Goal: Task Accomplishment & Management: Complete application form

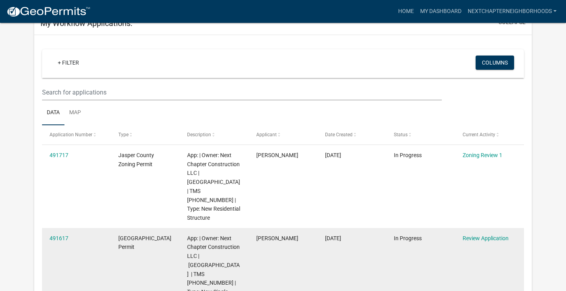
scroll to position [49, 0]
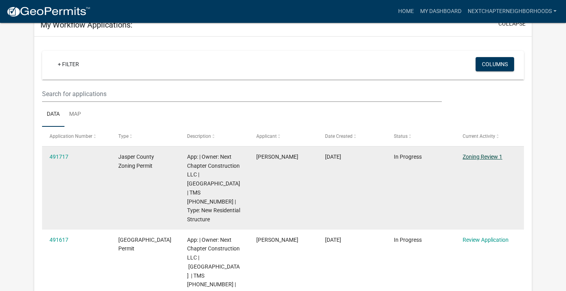
click at [490, 159] on link "Zoning Review 1" at bounding box center [483, 156] width 40 height 6
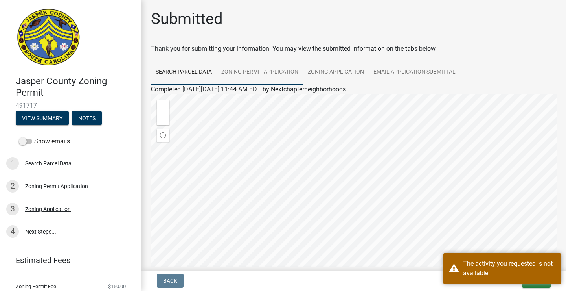
click at [248, 75] on link "Zoning Permit Application" at bounding box center [260, 72] width 87 height 25
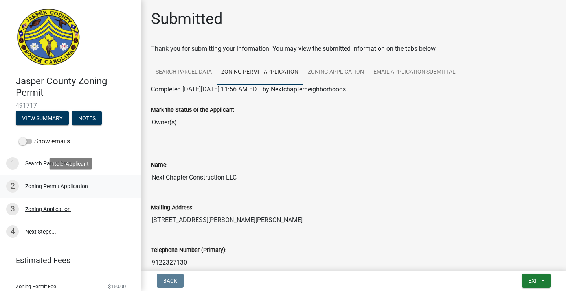
click at [37, 186] on div "Zoning Permit Application" at bounding box center [56, 186] width 63 height 6
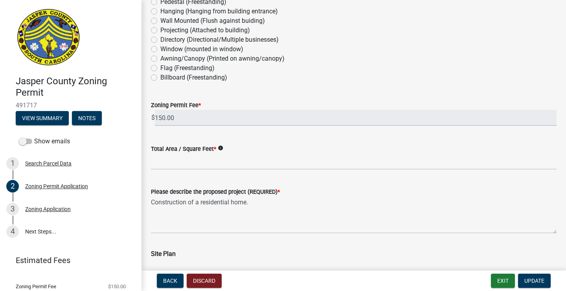
scroll to position [857, 0]
click at [230, 164] on input "Total Area / Square Feet *" at bounding box center [354, 161] width 406 height 16
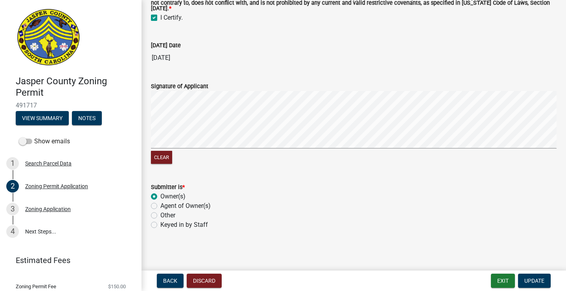
scroll to position [1816, 0]
type input "1082"
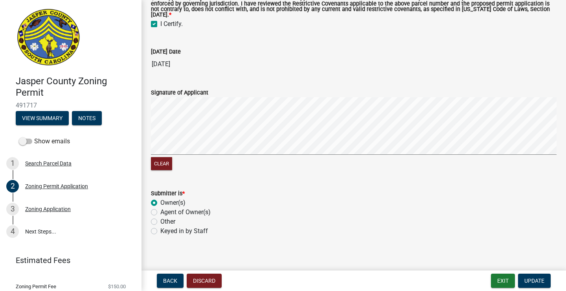
click at [156, 225] on div "Submitter is * Owner(s) Agent of Owner(s) Other Keyed in by Staff" at bounding box center [354, 211] width 406 height 47
click at [160, 236] on label "Keyed in by Staff" at bounding box center [184, 230] width 48 height 9
click at [160, 231] on input "Keyed in by Staff" at bounding box center [162, 228] width 5 height 5
radio input "true"
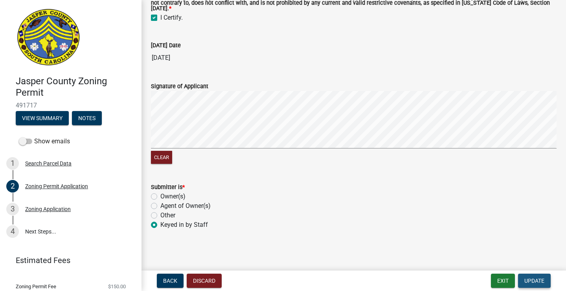
click at [533, 281] on span "Update" at bounding box center [535, 280] width 20 height 6
click at [543, 282] on span "Update" at bounding box center [535, 280] width 20 height 6
click at [539, 281] on span "Update" at bounding box center [535, 280] width 20 height 6
click at [538, 278] on span "Update" at bounding box center [535, 280] width 20 height 6
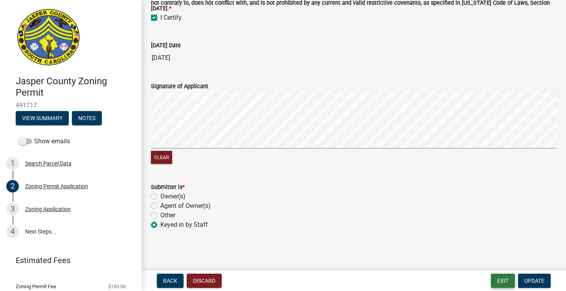
click at [506, 277] on button "Exit" at bounding box center [503, 280] width 24 height 14
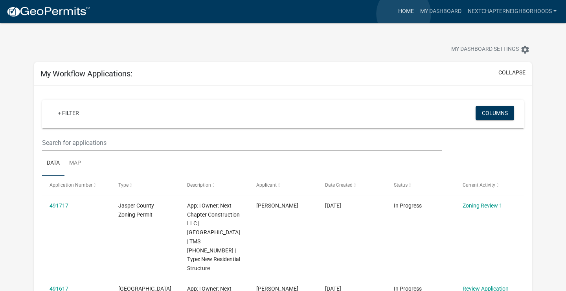
click at [404, 14] on link "Home" at bounding box center [406, 11] width 22 height 15
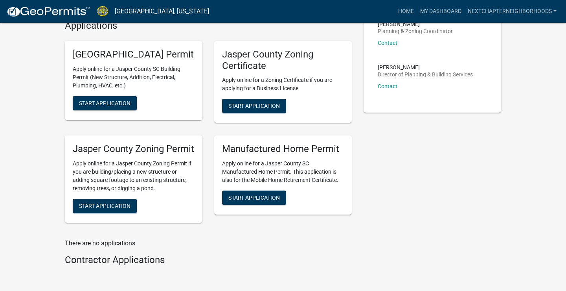
scroll to position [281, 0]
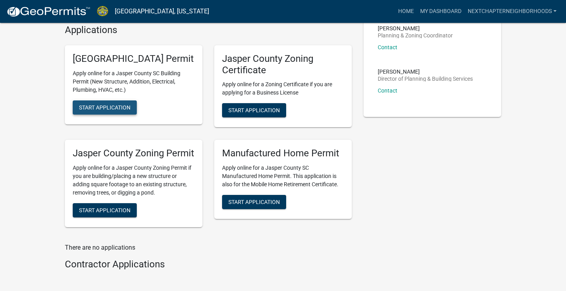
click at [115, 110] on span "Start Application" at bounding box center [105, 107] width 52 height 6
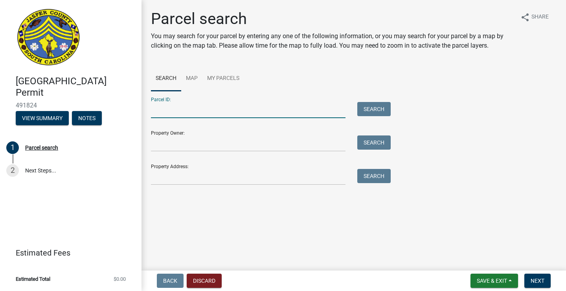
click at [183, 116] on input "Parcel ID:" at bounding box center [248, 110] width 195 height 16
type input "[PHONE_NUMBER]"
click at [369, 103] on button "Search" at bounding box center [373, 109] width 33 height 14
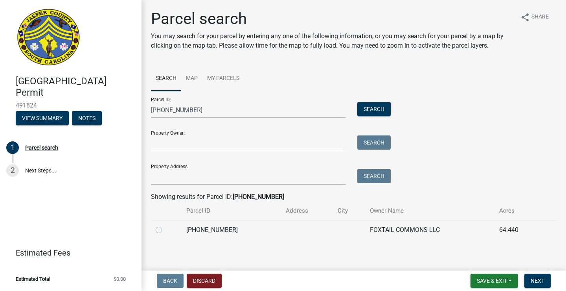
click at [165, 225] on label at bounding box center [165, 225] width 0 height 0
click at [165, 230] on input "radio" at bounding box center [167, 227] width 5 height 5
radio input "true"
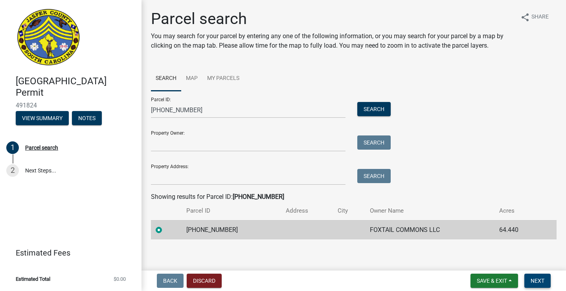
click at [539, 277] on span "Next" at bounding box center [538, 280] width 14 height 6
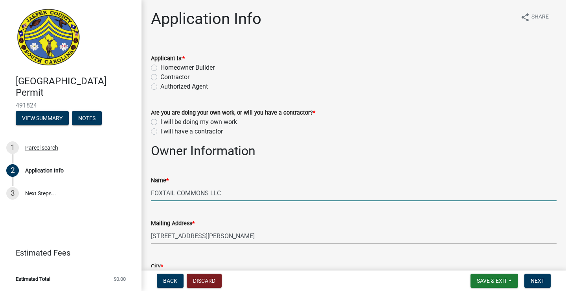
click at [247, 195] on input "FOXTAIL COMMONS LLC" at bounding box center [354, 193] width 406 height 16
type input "F"
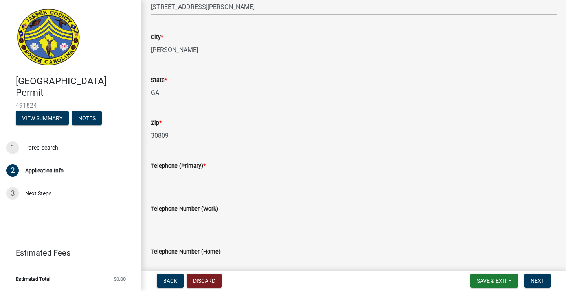
scroll to position [229, 0]
type input "Next Chapter Construction LLC"
click at [253, 181] on input "Telephone (Primary) *" at bounding box center [354, 178] width 406 height 16
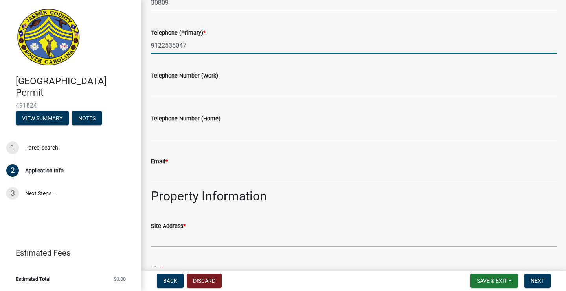
scroll to position [368, 0]
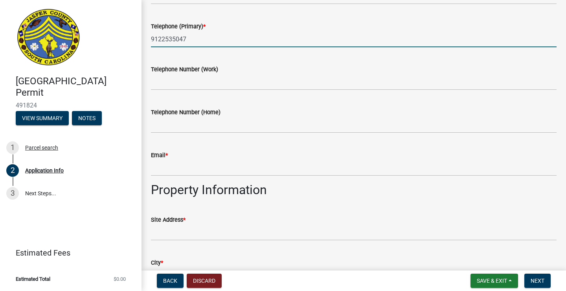
type input "9122535047"
click at [258, 172] on input "Email *" at bounding box center [354, 168] width 406 height 16
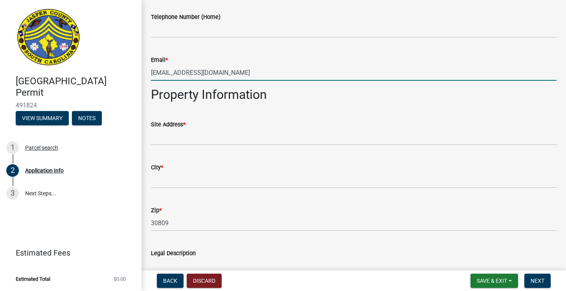
scroll to position [464, 0]
type input "[EMAIL_ADDRESS][DOMAIN_NAME]"
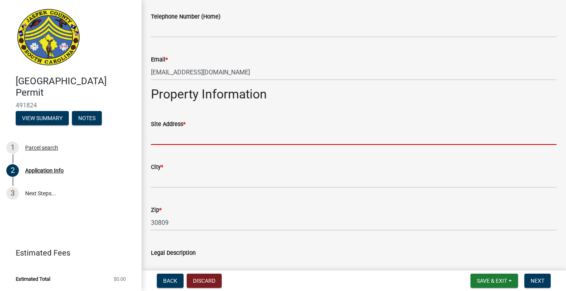
click at [219, 140] on input "Site Address *" at bounding box center [354, 137] width 406 height 16
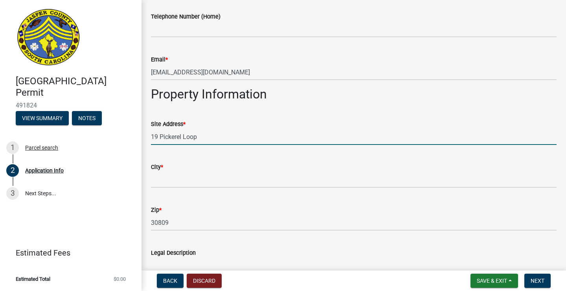
type input "19 Pickerel Loop"
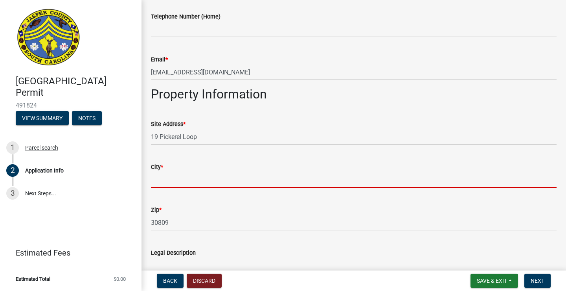
click at [221, 183] on input "City *" at bounding box center [354, 179] width 406 height 16
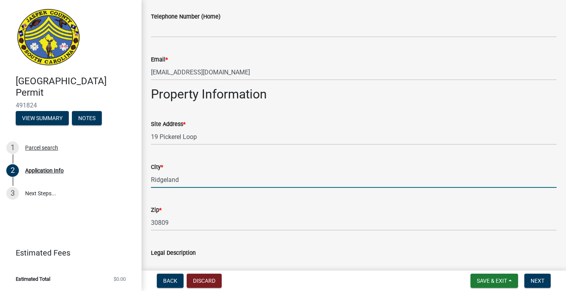
type input "Ridgeland"
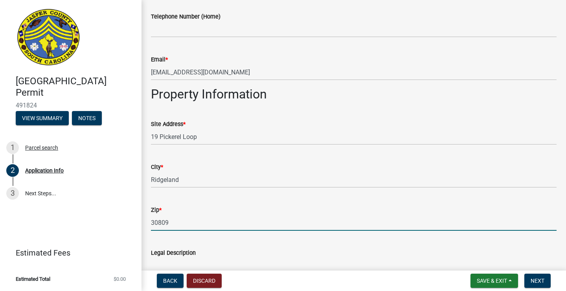
click at [179, 225] on input "30809" at bounding box center [354, 222] width 406 height 16
type input "3"
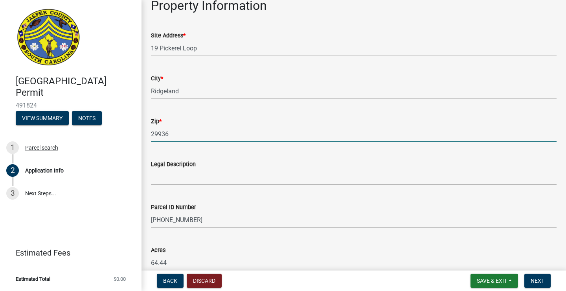
scroll to position [554, 0]
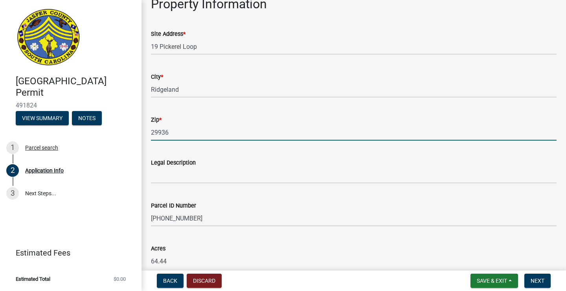
type input "29936"
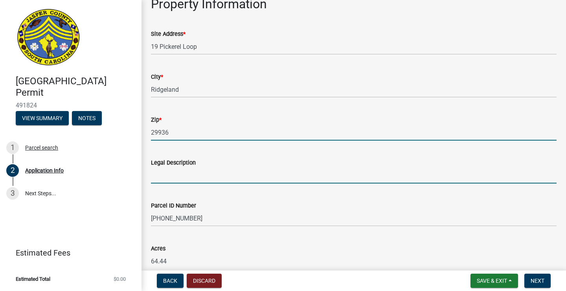
click at [223, 174] on input "Legal Description" at bounding box center [354, 175] width 406 height 16
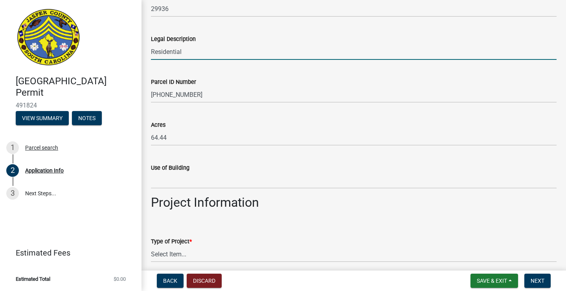
scroll to position [678, 0]
type input "Residential"
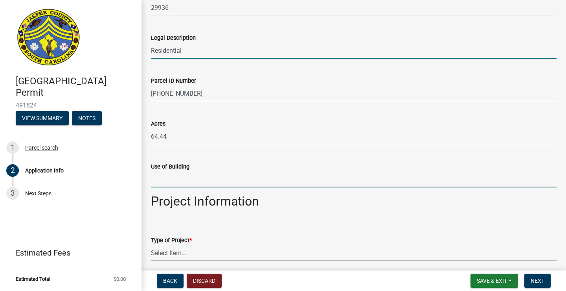
click at [232, 180] on input "Use of Building" at bounding box center [354, 179] width 406 height 16
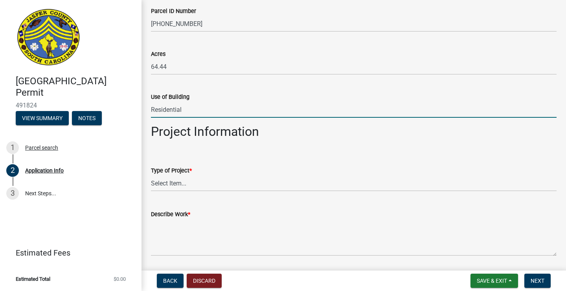
scroll to position [751, 0]
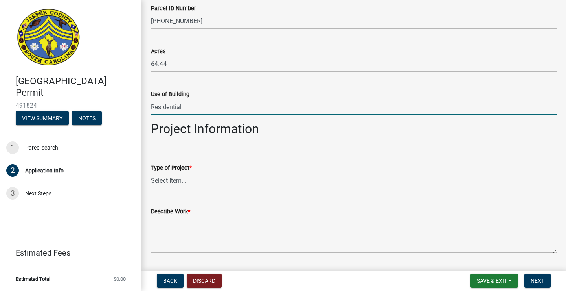
type input "Residential"
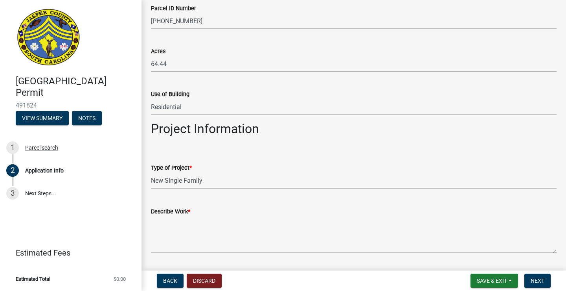
select select "42590599-3c97-479d-b3e9-fbeca9af4fb5"
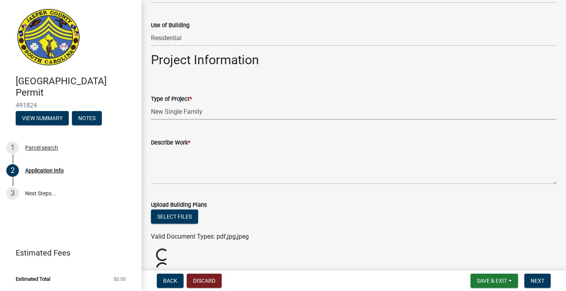
scroll to position [822, 0]
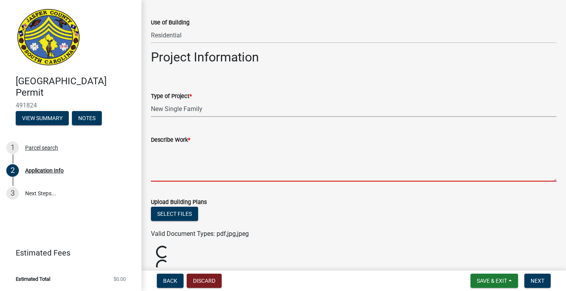
click at [203, 175] on textarea "Describe Work *" at bounding box center [354, 162] width 406 height 37
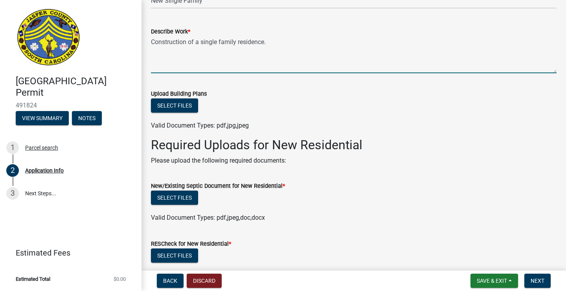
scroll to position [930, 0]
type textarea "Construction of a single family residence."
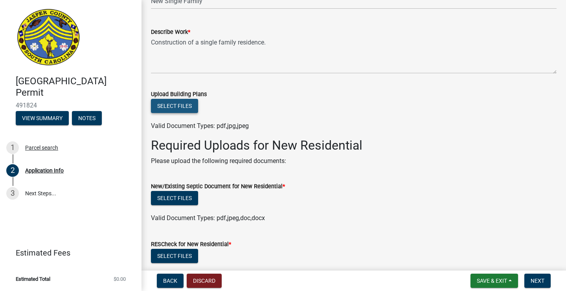
click at [186, 107] on button "Select files" at bounding box center [174, 106] width 47 height 14
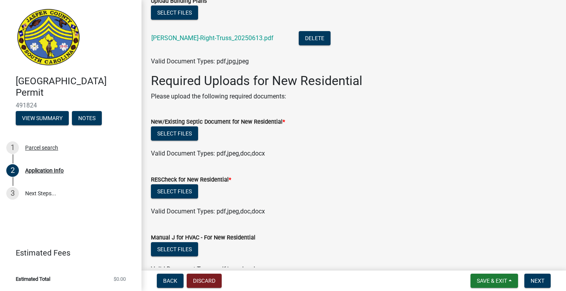
scroll to position [1024, 0]
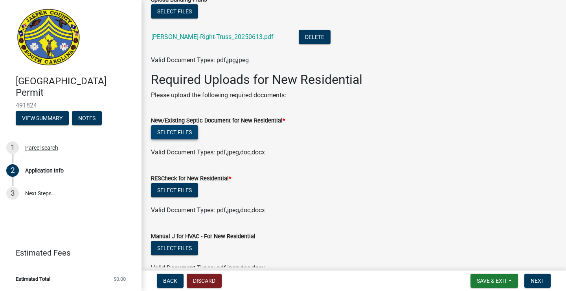
click at [191, 134] on button "Select files" at bounding box center [174, 132] width 47 height 14
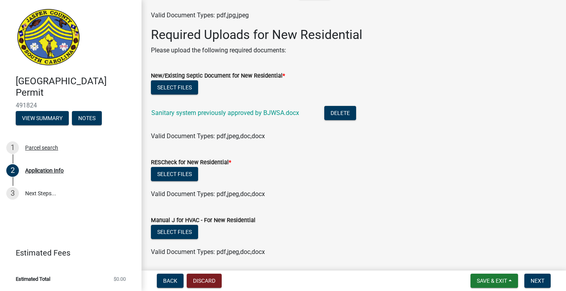
scroll to position [1070, 0]
click at [188, 170] on button "Select files" at bounding box center [174, 173] width 47 height 14
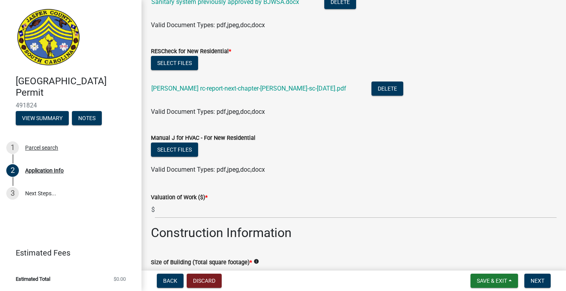
scroll to position [1183, 0]
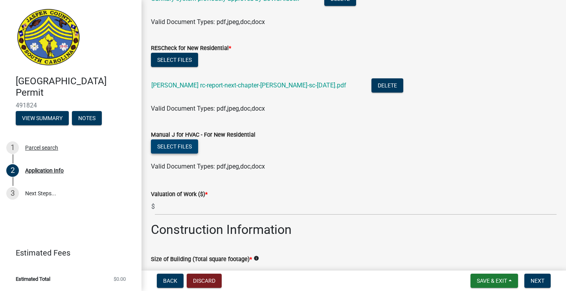
click at [182, 149] on button "Select files" at bounding box center [174, 146] width 47 height 14
click at [172, 140] on button "Select files" at bounding box center [174, 146] width 47 height 14
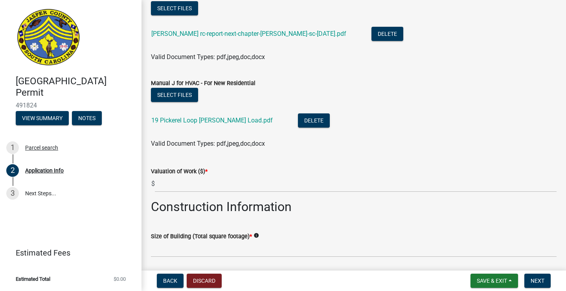
scroll to position [1235, 0]
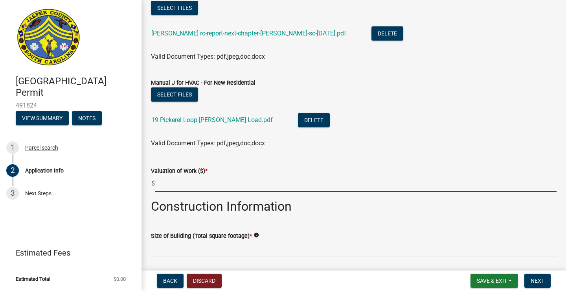
click at [339, 184] on input "text" at bounding box center [356, 183] width 402 height 16
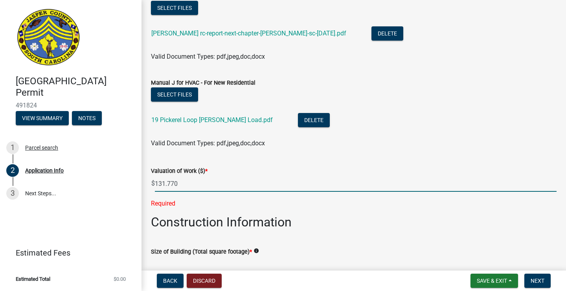
click at [168, 185] on input "131.770" at bounding box center [356, 183] width 402 height 16
click at [185, 186] on input "131,770" at bounding box center [356, 183] width 402 height 16
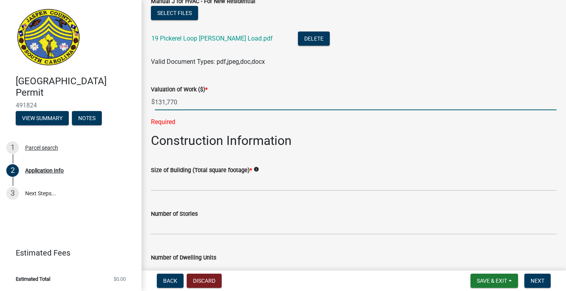
scroll to position [1318, 0]
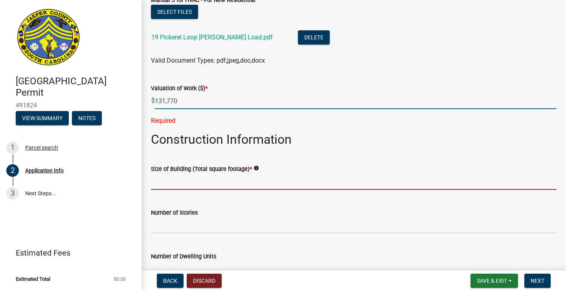
type input "131770"
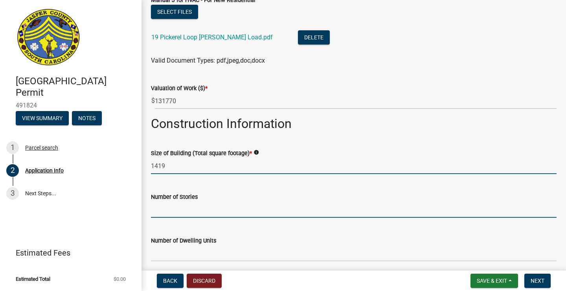
type input "1419"
click at [190, 205] on input "text" at bounding box center [354, 209] width 406 height 16
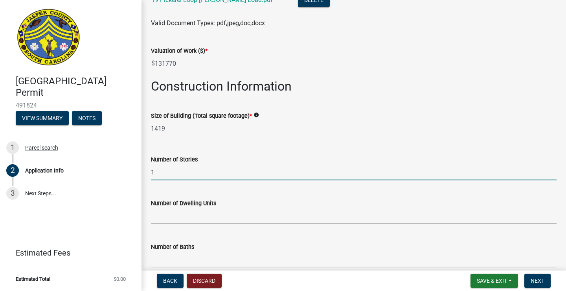
scroll to position [1366, 0]
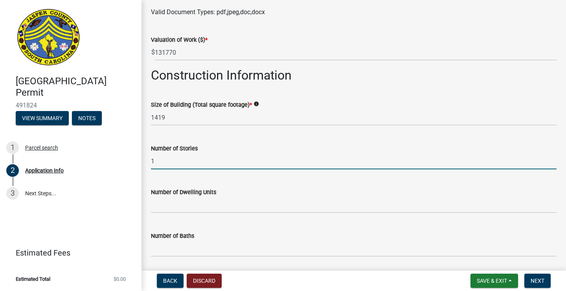
type input "1"
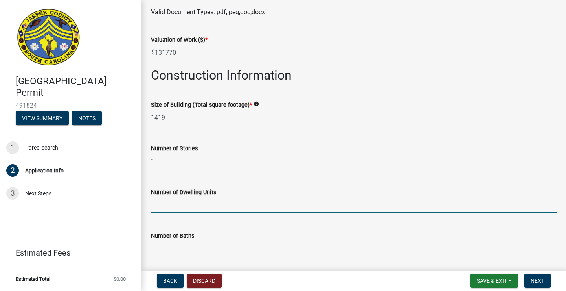
click at [192, 209] on input "text" at bounding box center [354, 205] width 406 height 16
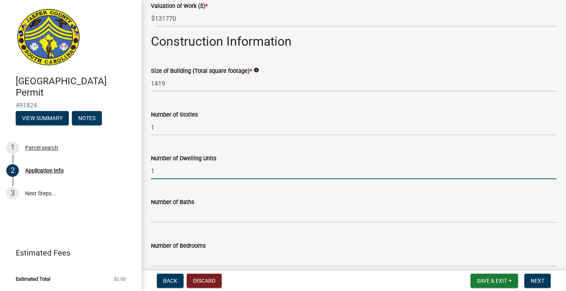
scroll to position [1403, 0]
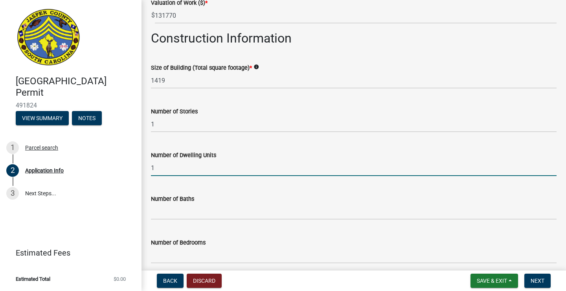
type input "1"
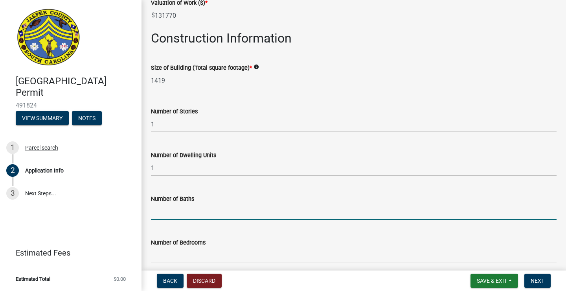
click at [191, 211] on input "text" at bounding box center [354, 211] width 406 height 16
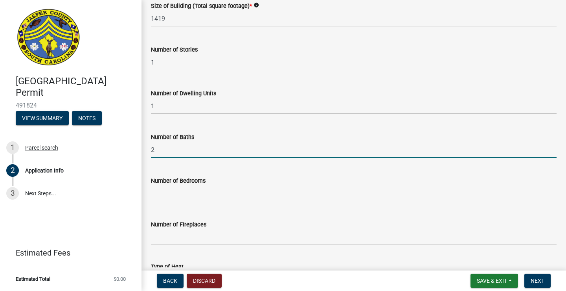
scroll to position [1468, 0]
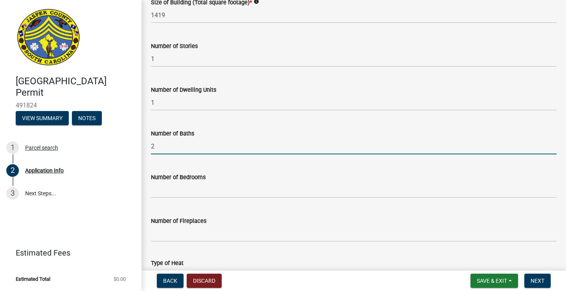
type input "2"
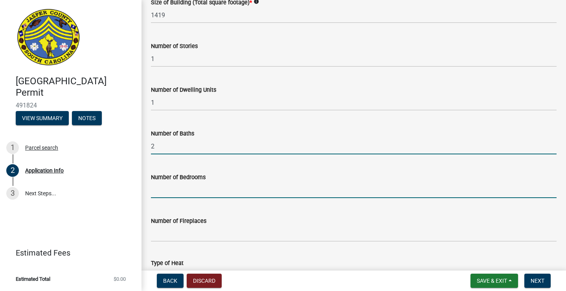
click at [201, 193] on input "text" at bounding box center [354, 190] width 406 height 16
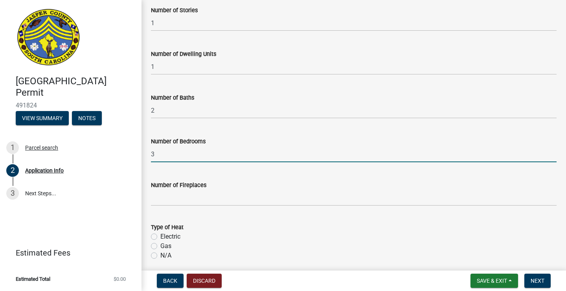
scroll to position [1505, 0]
type input "3"
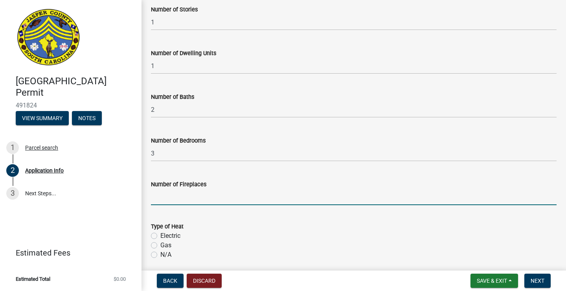
click at [200, 200] on input "text" at bounding box center [354, 197] width 406 height 16
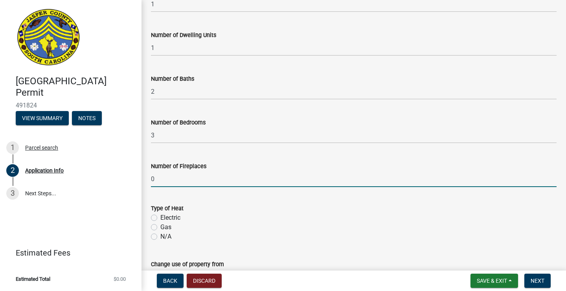
scroll to position [1532, 0]
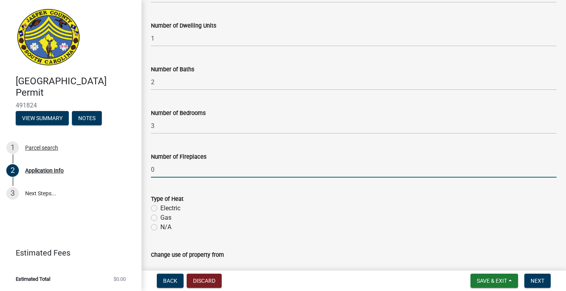
type input "0"
click at [177, 205] on label "Electric" at bounding box center [170, 207] width 20 height 9
click at [166, 205] on input "Electric" at bounding box center [162, 205] width 5 height 5
radio input "true"
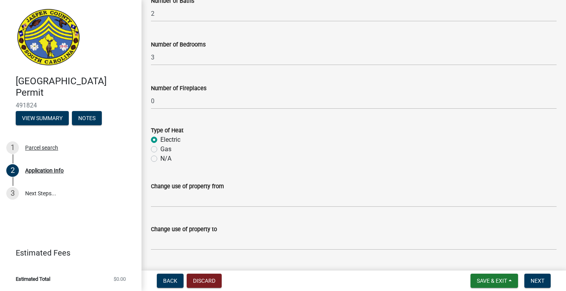
scroll to position [1607, 0]
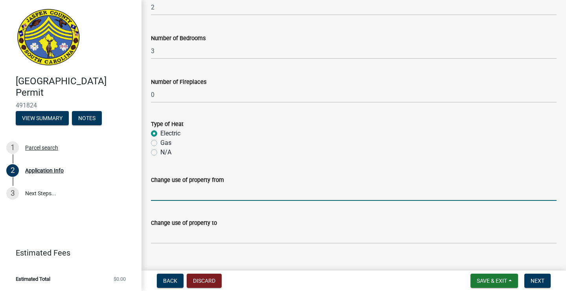
click at [222, 194] on input "Change use of property from" at bounding box center [354, 192] width 406 height 16
type input "undeveloped"
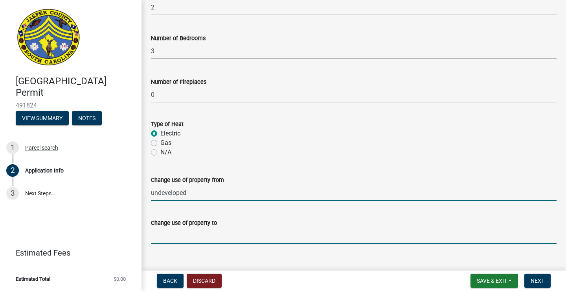
click at [221, 233] on input "Change use of property to" at bounding box center [354, 235] width 406 height 16
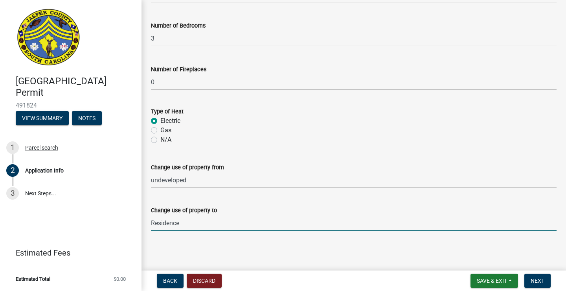
scroll to position [1620, 0]
type input "Residence"
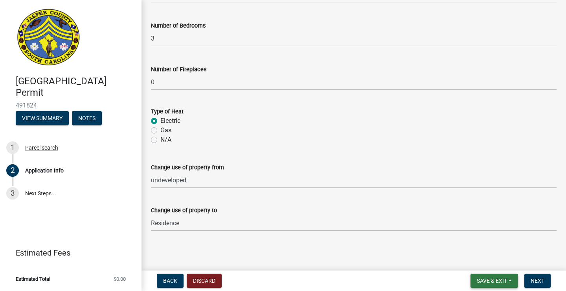
click at [486, 278] on span "Save & Exit" at bounding box center [492, 280] width 30 height 6
click at [487, 261] on button "Save & Exit" at bounding box center [486, 259] width 63 height 19
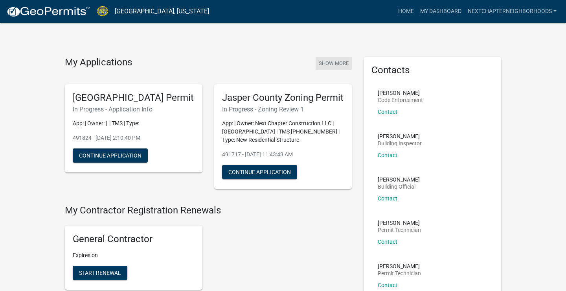
click at [341, 58] on button "Show More" at bounding box center [334, 63] width 36 height 13
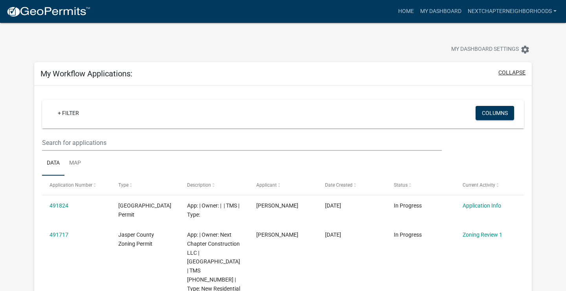
click at [504, 73] on button "collapse" at bounding box center [512, 72] width 27 height 8
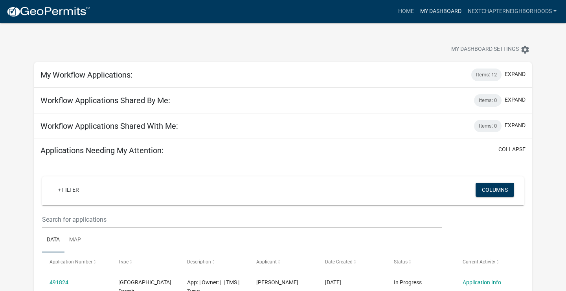
click at [422, 10] on link "My Dashboard" at bounding box center [441, 11] width 48 height 15
click at [406, 10] on link "Home" at bounding box center [406, 11] width 22 height 15
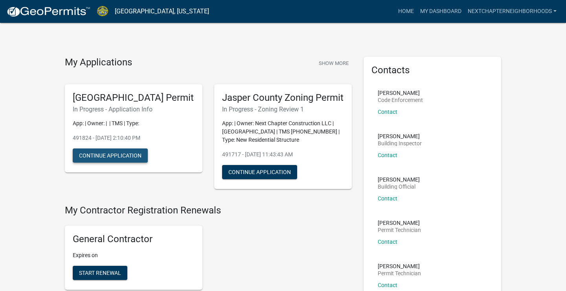
click at [131, 162] on button "Continue Application" at bounding box center [110, 155] width 75 height 14
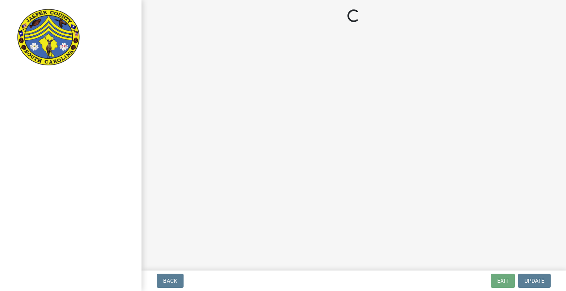
select select "42590599-3c97-479d-b3e9-fbeca9af4fb5"
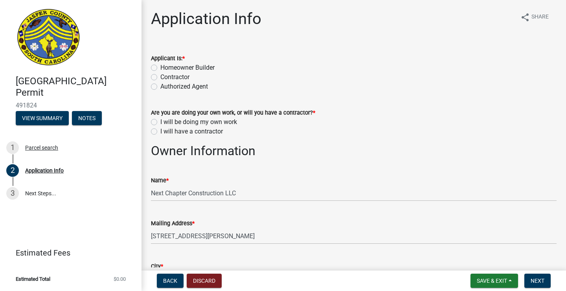
click at [176, 77] on label "Contractor" at bounding box center [174, 76] width 29 height 9
click at [166, 77] on input "Contractor" at bounding box center [162, 74] width 5 height 5
radio input "true"
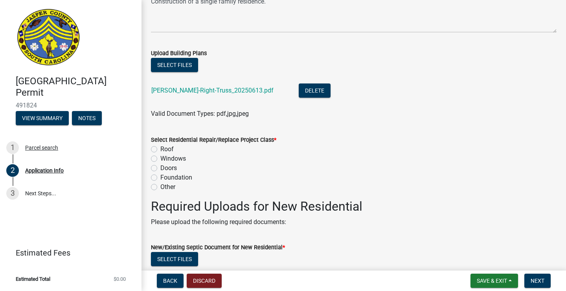
scroll to position [932, 0]
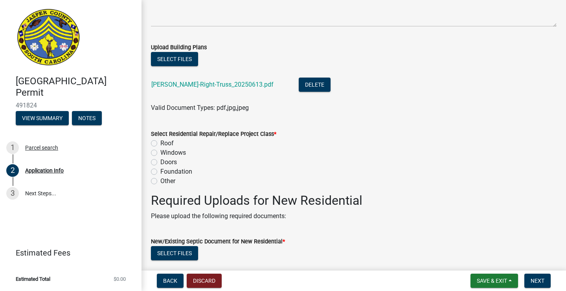
click at [160, 180] on label "Other" at bounding box center [167, 180] width 15 height 9
click at [160, 180] on input "Other" at bounding box center [162, 178] width 5 height 5
radio input "true"
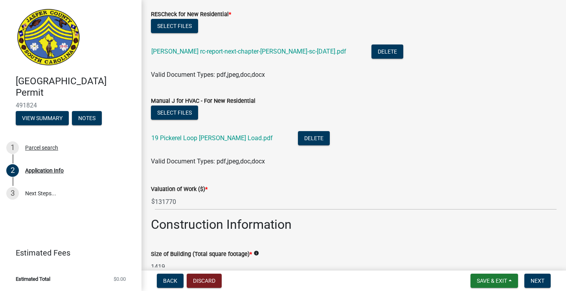
scroll to position [1254, 0]
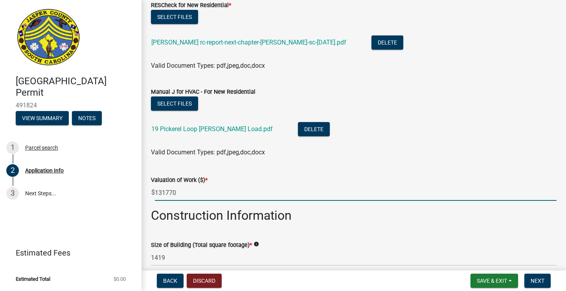
click at [166, 194] on input "131770" at bounding box center [356, 192] width 402 height 16
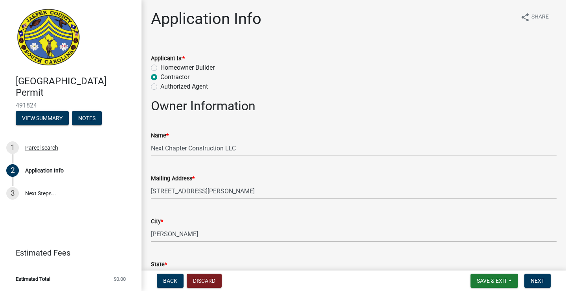
scroll to position [0, 0]
type input "131.77"
click at [488, 278] on span "Save & Exit" at bounding box center [492, 280] width 30 height 6
click at [488, 246] on button "Save" at bounding box center [486, 241] width 63 height 19
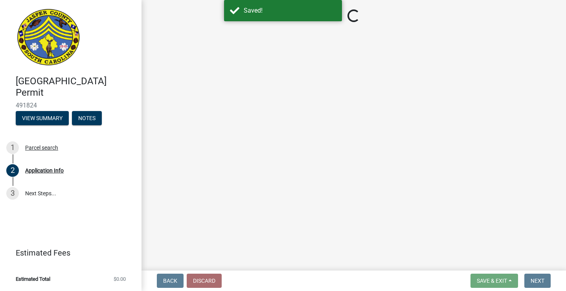
select select "42590599-3c97-479d-b3e9-fbeca9af4fb5"
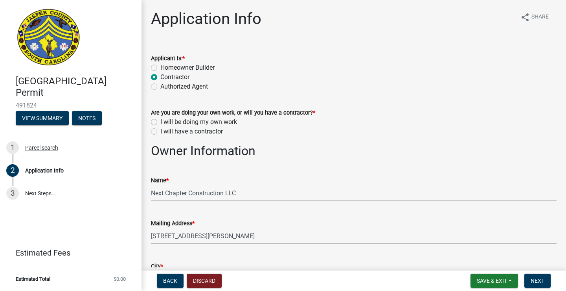
click at [190, 120] on label "I will be doing my own work" at bounding box center [198, 121] width 77 height 9
click at [166, 120] on input "I will be doing my own work" at bounding box center [162, 119] width 5 height 5
radio input "true"
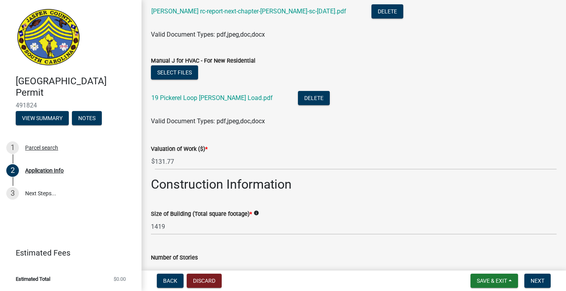
scroll to position [1331, 0]
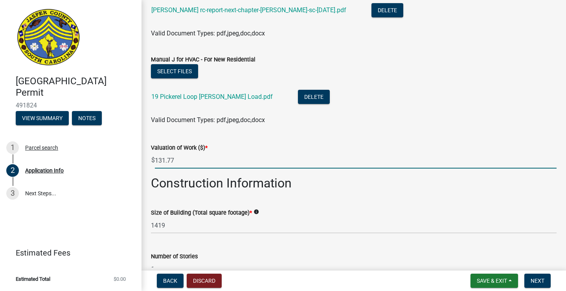
click at [168, 160] on input "131.77" at bounding box center [356, 160] width 402 height 16
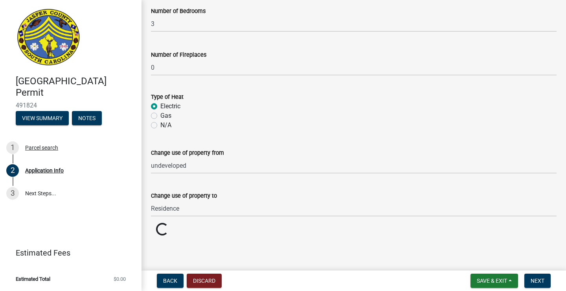
scroll to position [1707, 0]
type input "131770"
click at [492, 281] on span "Save & Exit" at bounding box center [492, 280] width 30 height 6
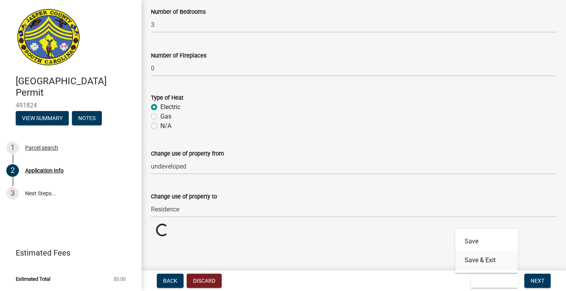
click at [492, 260] on button "Save & Exit" at bounding box center [486, 259] width 63 height 19
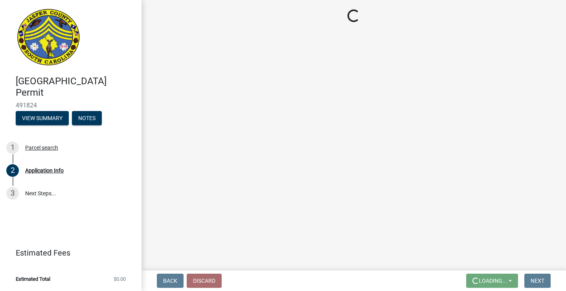
scroll to position [0, 0]
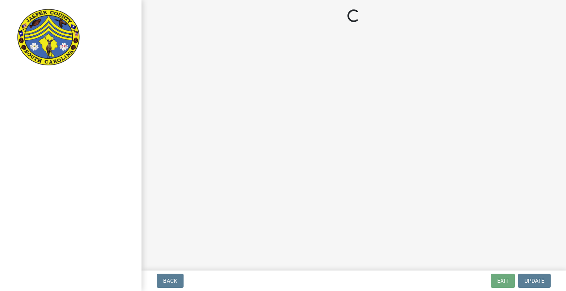
select select "42590599-3c97-479d-b3e9-fbeca9af4fb5"
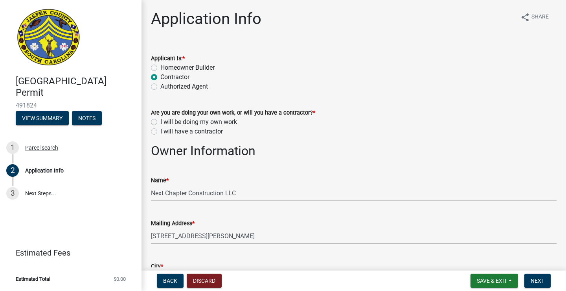
click at [233, 122] on label "I will be doing my own work" at bounding box center [198, 121] width 77 height 9
click at [166, 122] on input "I will be doing my own work" at bounding box center [162, 119] width 5 height 5
radio input "true"
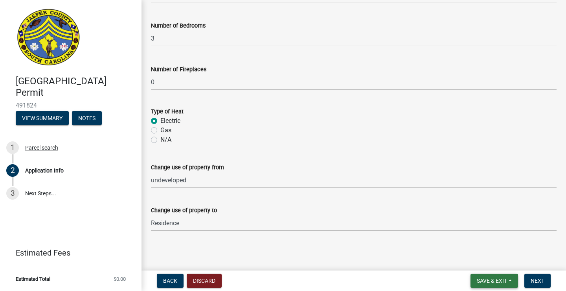
click at [492, 282] on span "Save & Exit" at bounding box center [492, 280] width 30 height 6
click at [494, 258] on button "Save & Exit" at bounding box center [486, 259] width 63 height 19
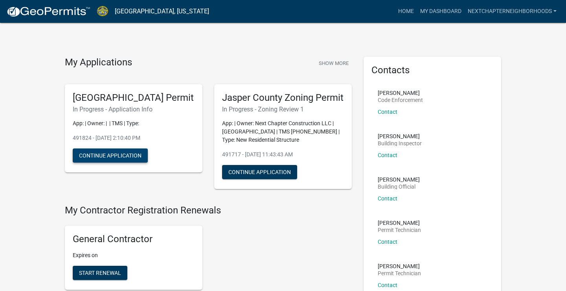
click at [117, 162] on button "Continue Application" at bounding box center [110, 155] width 75 height 14
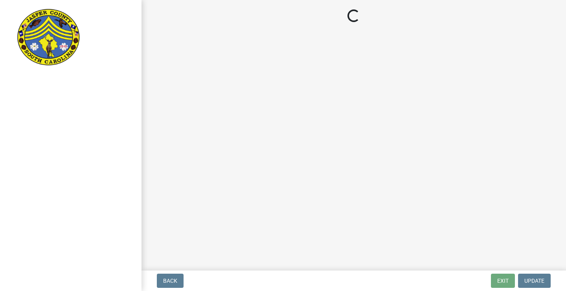
select select "42590599-3c97-479d-b3e9-fbeca9af4fb5"
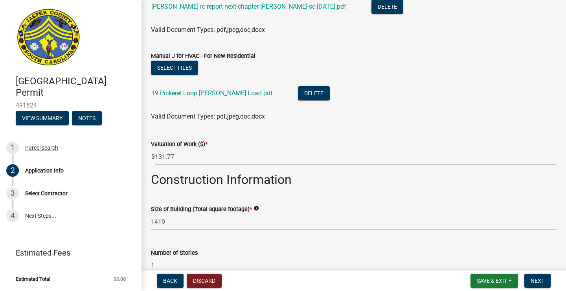
scroll to position [1336, 0]
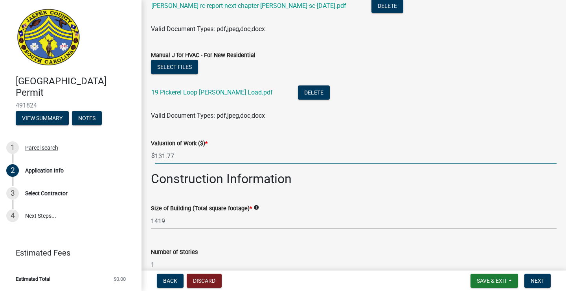
click at [167, 155] on input "131.77" at bounding box center [356, 156] width 402 height 16
click at [173, 156] on input "13177" at bounding box center [356, 156] width 402 height 16
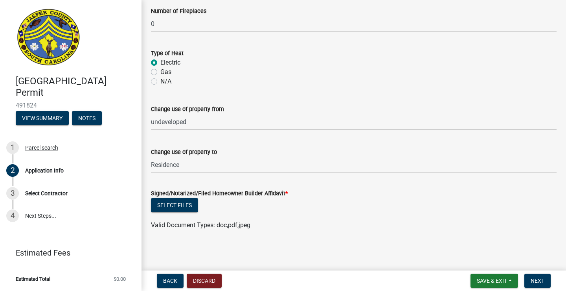
scroll to position [1751, 0]
type input "13177"
click at [180, 205] on button "Select files" at bounding box center [174, 205] width 47 height 14
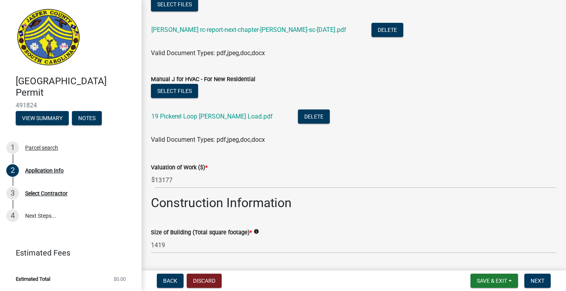
scroll to position [1308, 0]
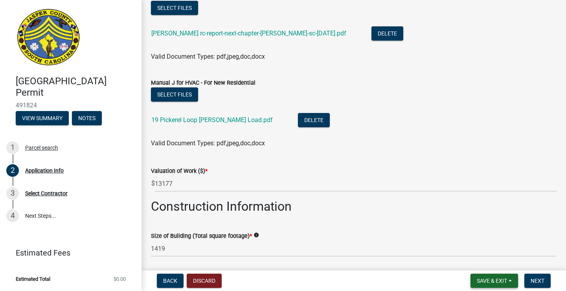
click at [489, 276] on button "Save & Exit" at bounding box center [495, 280] width 48 height 14
click at [485, 243] on button "Save" at bounding box center [486, 241] width 63 height 19
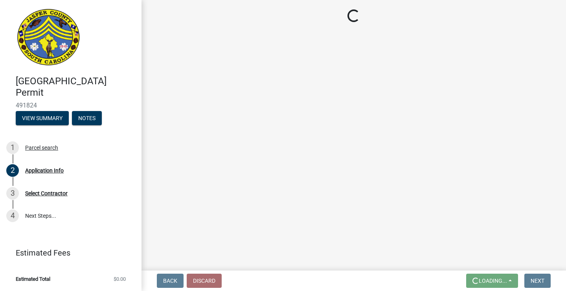
scroll to position [0, 0]
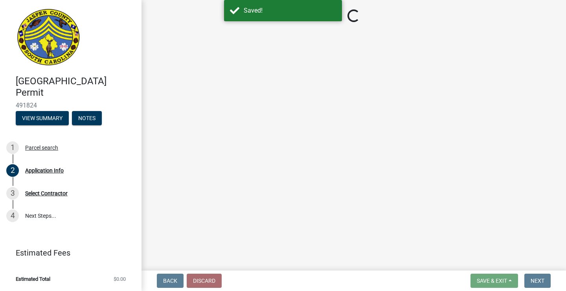
select select "42590599-3c97-479d-b3e9-fbeca9af4fb5"
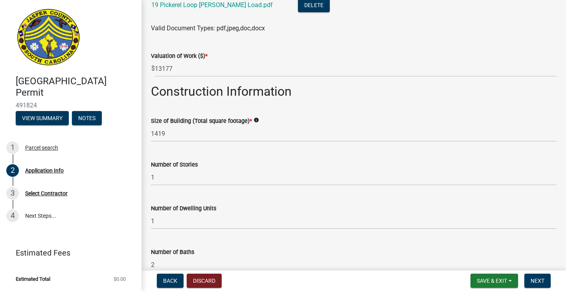
scroll to position [1424, 0]
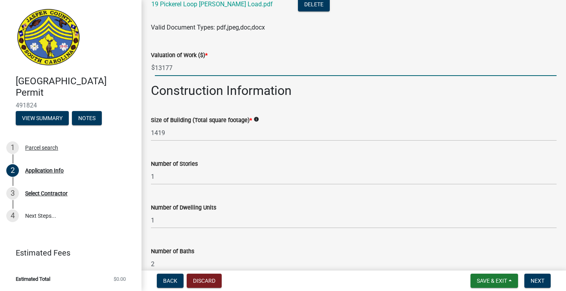
click at [185, 69] on input "13177" at bounding box center [356, 68] width 402 height 16
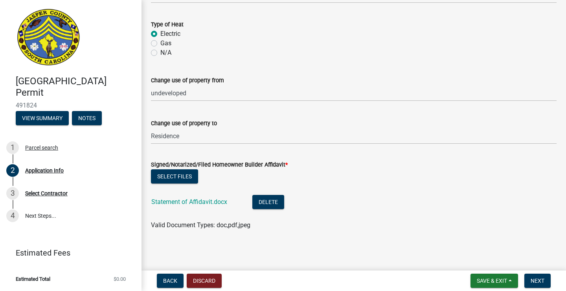
scroll to position [1779, 0]
type input "131770"
click at [488, 278] on span "Save & Exit" at bounding box center [492, 280] width 30 height 6
click at [487, 241] on button "Save" at bounding box center [486, 241] width 63 height 19
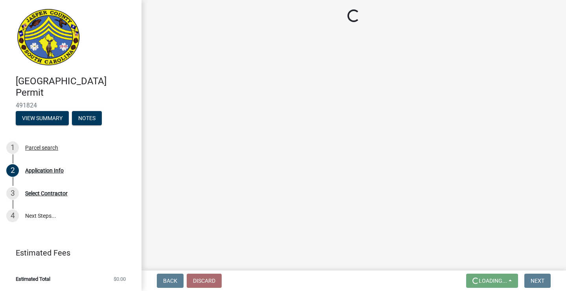
scroll to position [0, 0]
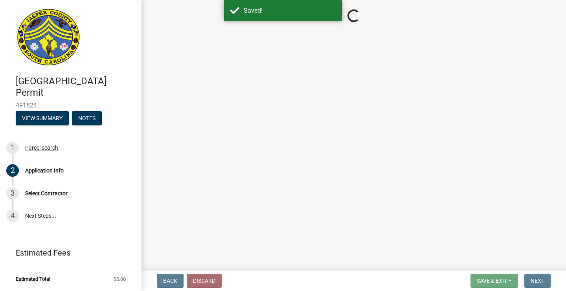
select select "42590599-3c97-479d-b3e9-fbeca9af4fb5"
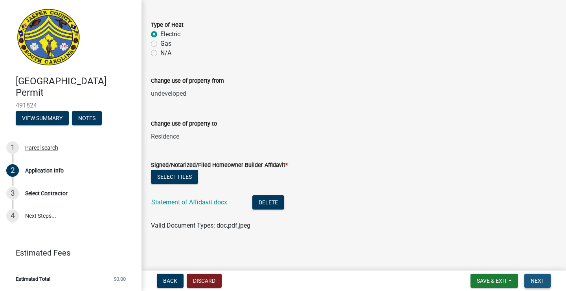
click at [541, 280] on span "Next" at bounding box center [538, 280] width 14 height 6
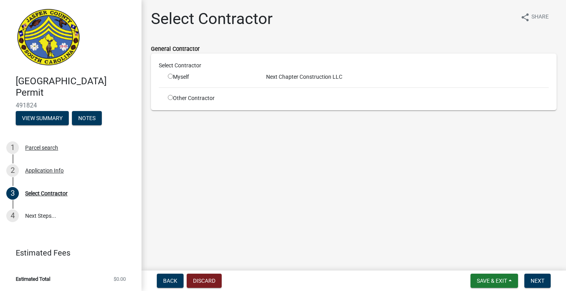
click at [170, 76] on input "radio" at bounding box center [170, 76] width 5 height 5
radio input "true"
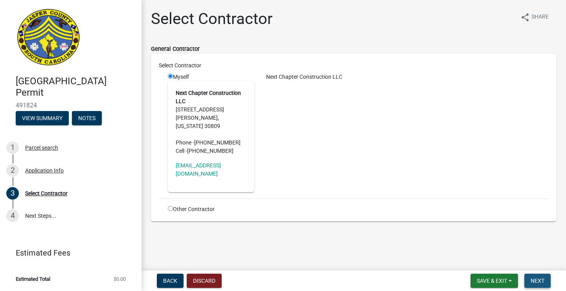
click at [535, 285] on button "Next" at bounding box center [538, 280] width 26 height 14
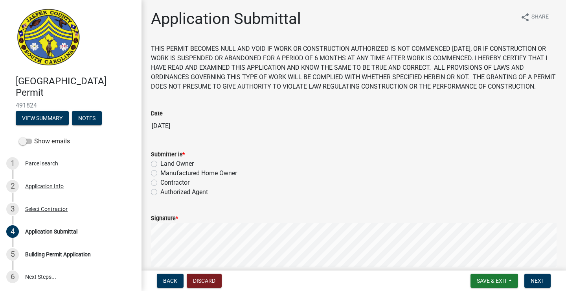
click at [193, 197] on label "Authorized Agent" at bounding box center [184, 191] width 48 height 9
click at [166, 192] on input "Authorized Agent" at bounding box center [162, 189] width 5 height 5
radio input "true"
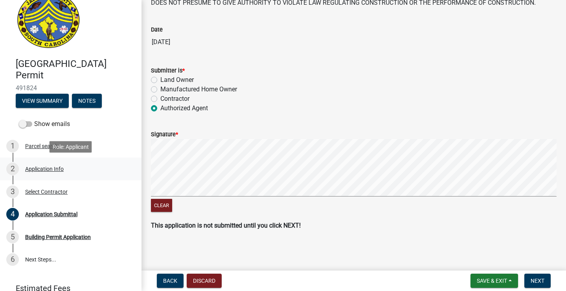
scroll to position [19, 0]
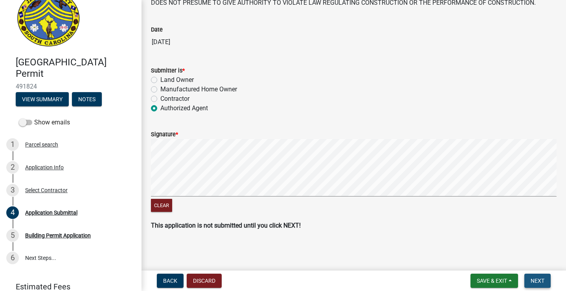
click at [531, 276] on button "Next" at bounding box center [538, 280] width 26 height 14
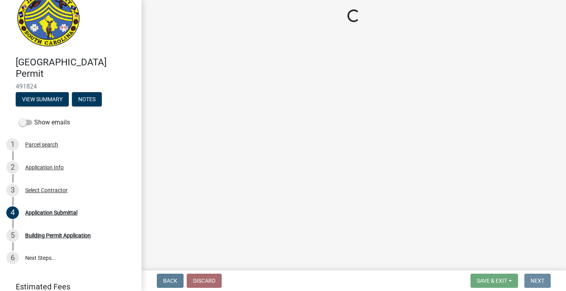
scroll to position [0, 0]
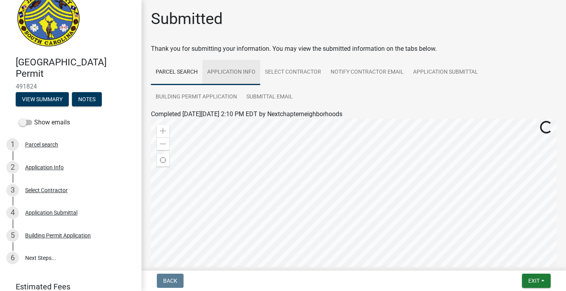
click at [243, 73] on link "Application Info" at bounding box center [232, 72] width 58 height 25
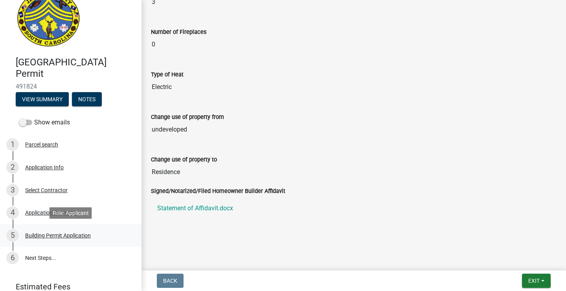
click at [55, 232] on div "Building Permit Application" at bounding box center [58, 235] width 66 height 6
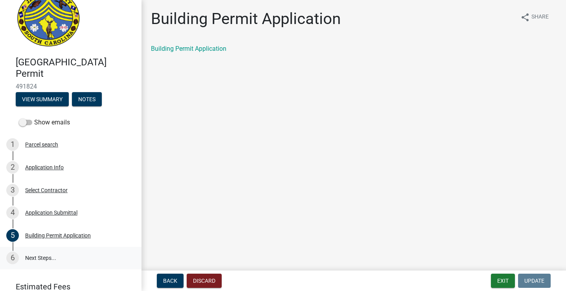
click at [43, 258] on link "6 Next Steps..." at bounding box center [71, 258] width 142 height 23
click at [199, 48] on link "Building Permit Application" at bounding box center [188, 48] width 75 height 7
click at [48, 216] on div "4 Application Submittal" at bounding box center [67, 212] width 123 height 13
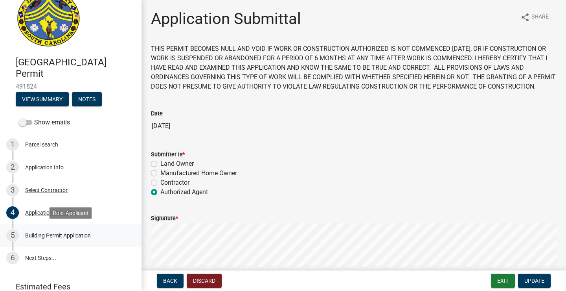
click at [74, 233] on div "Building Permit Application" at bounding box center [58, 235] width 66 height 6
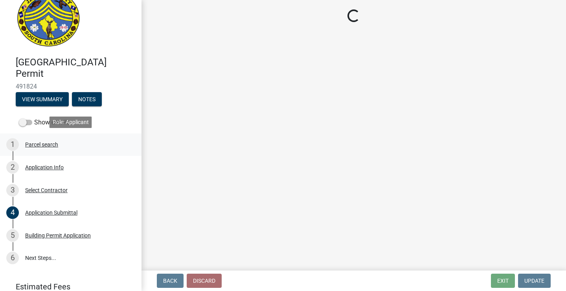
click at [63, 149] on div "1 Parcel search" at bounding box center [67, 144] width 123 height 13
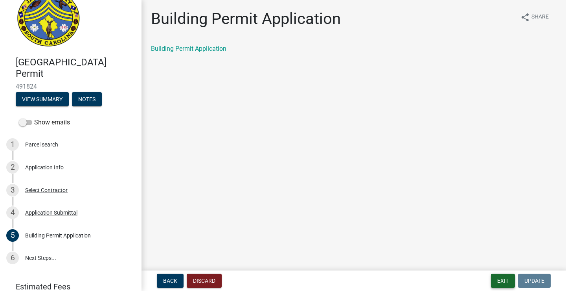
click at [505, 278] on button "Exit" at bounding box center [503, 280] width 24 height 14
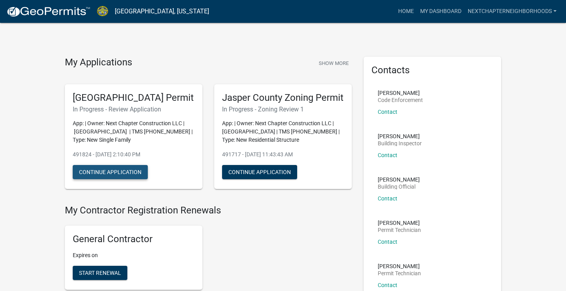
click at [109, 178] on button "Continue Application" at bounding box center [110, 172] width 75 height 14
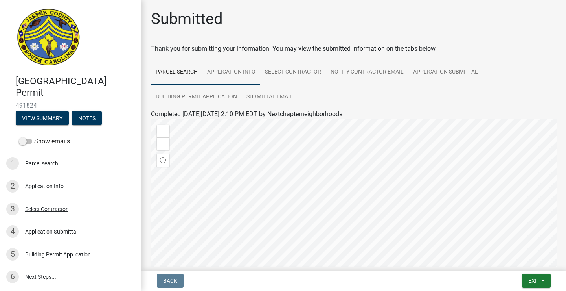
click at [247, 73] on link "Application Info" at bounding box center [232, 72] width 58 height 25
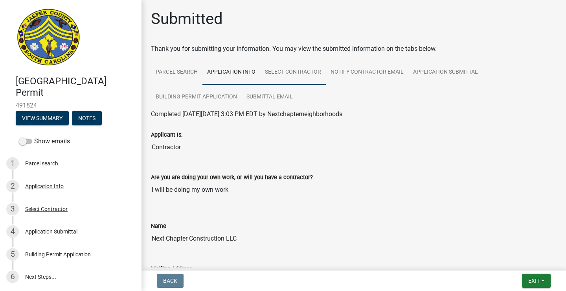
click at [295, 72] on link "Select Contractor" at bounding box center [293, 72] width 66 height 25
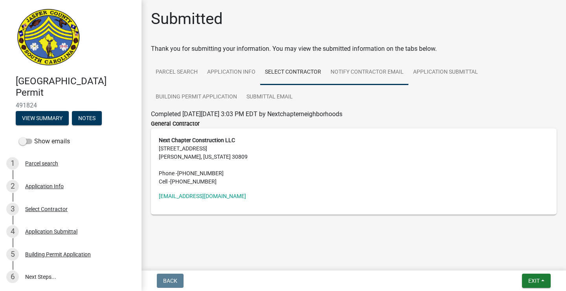
click at [365, 75] on link "Notify Contractor Email" at bounding box center [367, 72] width 83 height 25
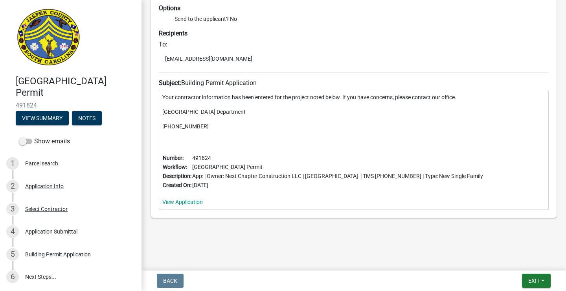
scroll to position [147, 0]
click at [536, 276] on button "Exit" at bounding box center [536, 280] width 29 height 14
click at [519, 260] on button "Save & Exit" at bounding box center [519, 259] width 63 height 19
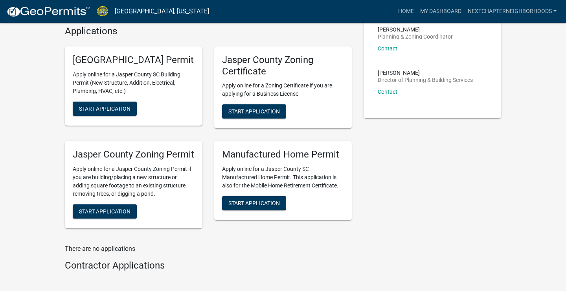
scroll to position [281, 0]
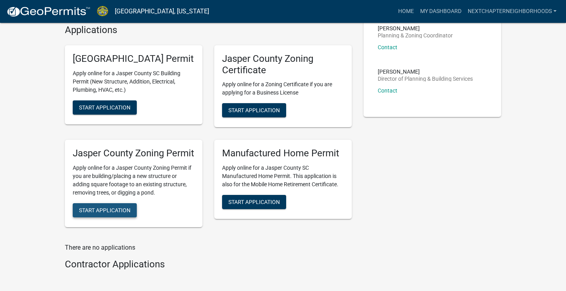
click at [117, 213] on span "Start Application" at bounding box center [105, 210] width 52 height 6
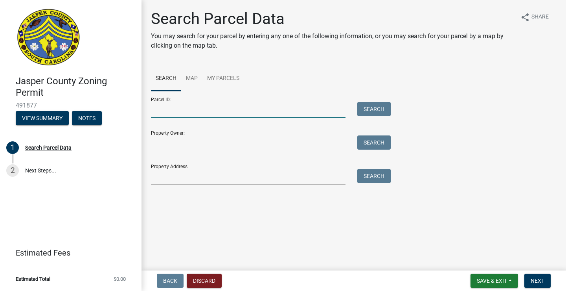
click at [273, 110] on input "Parcel ID:" at bounding box center [248, 110] width 195 height 16
type input "[PHONE_NUMBER]"
click at [382, 103] on button "Search" at bounding box center [373, 109] width 33 height 14
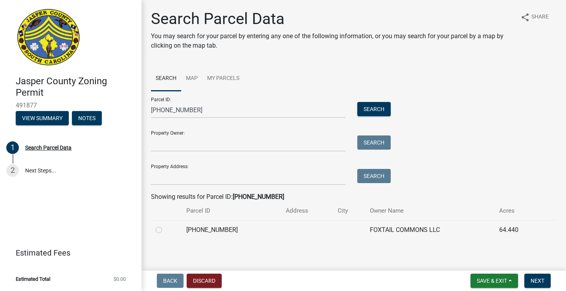
click at [165, 225] on label at bounding box center [165, 225] width 0 height 0
click at [165, 230] on input "radio" at bounding box center [167, 227] width 5 height 5
radio input "true"
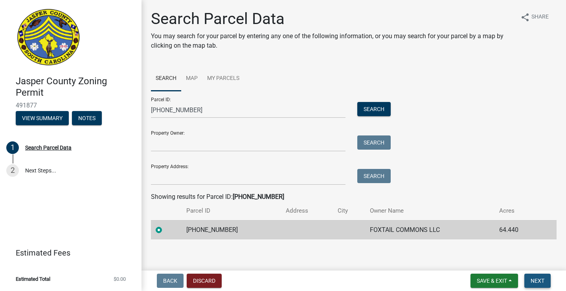
click at [531, 279] on span "Next" at bounding box center [538, 280] width 14 height 6
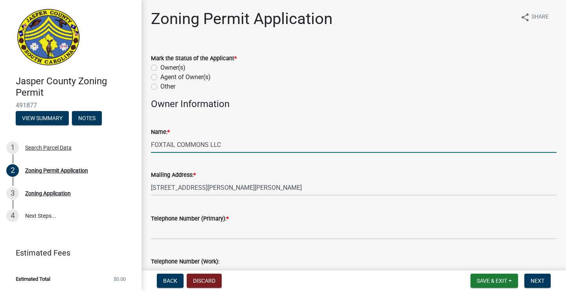
click at [242, 145] on input "FOXTAIL COMMONS LLC" at bounding box center [354, 144] width 406 height 16
type input "F"
type input "Next Chapter Construction LLC"
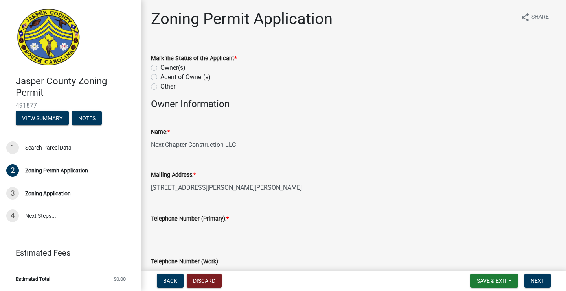
click at [167, 66] on label "Owner(s)" at bounding box center [172, 67] width 25 height 9
click at [166, 66] on input "Owner(s)" at bounding box center [162, 65] width 5 height 5
radio input "true"
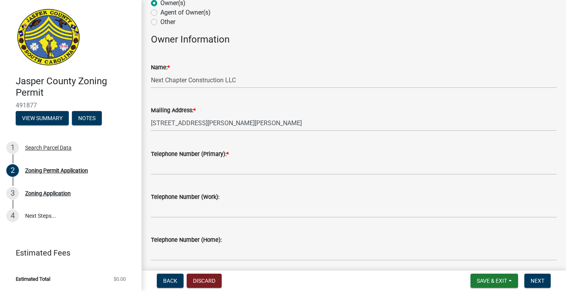
scroll to position [67, 0]
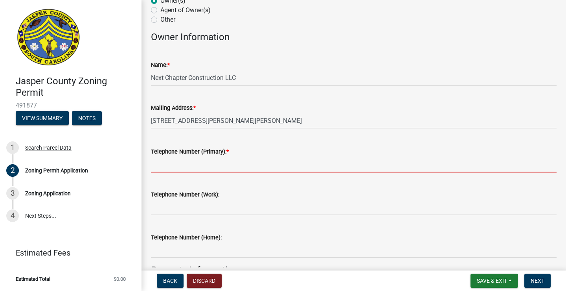
click at [201, 168] on input "Telephone Number (Primary): *" at bounding box center [354, 164] width 406 height 16
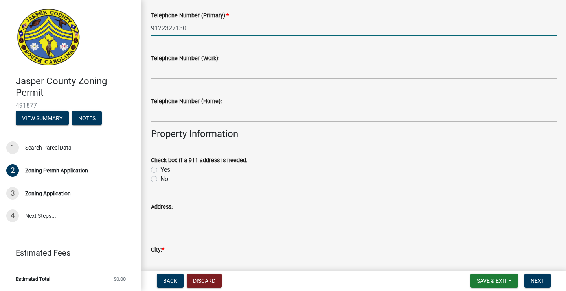
scroll to position [204, 0]
type input "9122327130"
click at [164, 164] on label "Yes" at bounding box center [165, 168] width 10 height 9
click at [164, 164] on input "Yes" at bounding box center [162, 166] width 5 height 5
radio input "true"
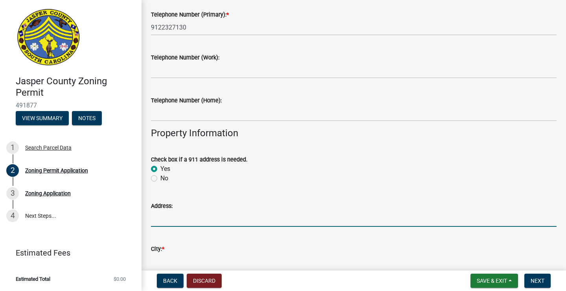
click at [183, 219] on input "Address:" at bounding box center [354, 218] width 406 height 16
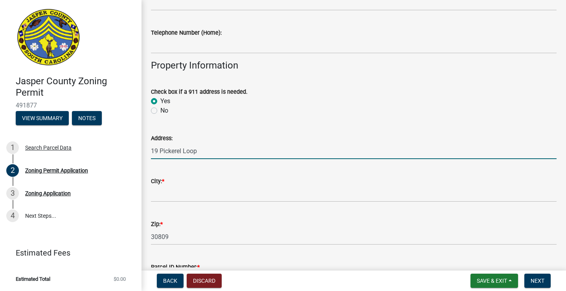
scroll to position [274, 0]
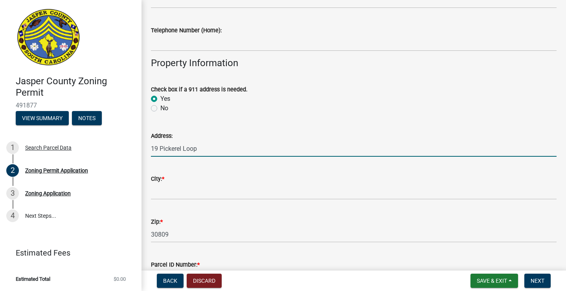
type input "19 Pickerel Loop"
click at [180, 194] on input "City: *" at bounding box center [354, 191] width 406 height 16
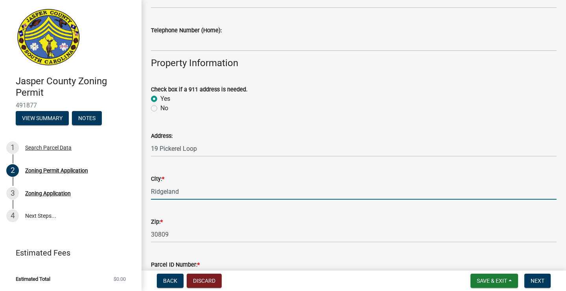
type input "Ridgeland"
click at [179, 237] on input "30809" at bounding box center [354, 234] width 406 height 16
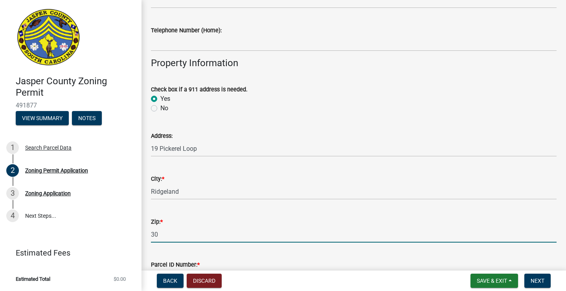
type input "3"
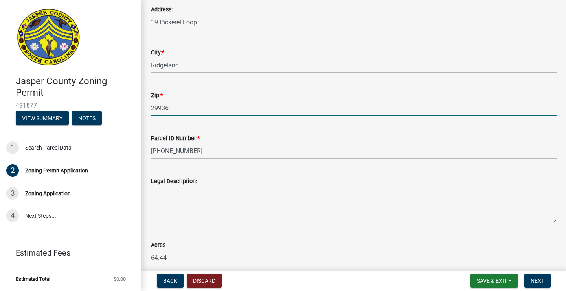
scroll to position [401, 0]
type input "29936"
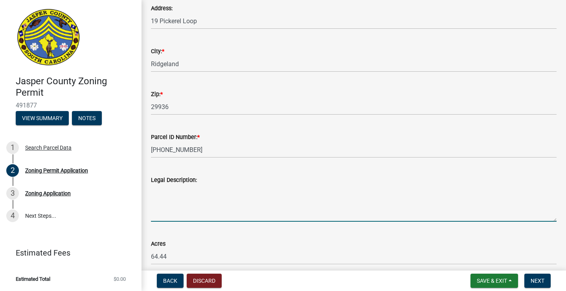
click at [207, 212] on textarea "Legal Description:" at bounding box center [354, 202] width 406 height 37
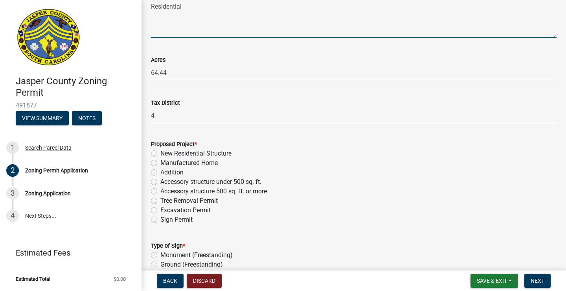
scroll to position [586, 0]
type textarea "Residential"
click at [209, 153] on label "New Residential Structure" at bounding box center [195, 151] width 71 height 9
click at [166, 153] on input "New Residential Structure" at bounding box center [162, 149] width 5 height 5
radio input "true"
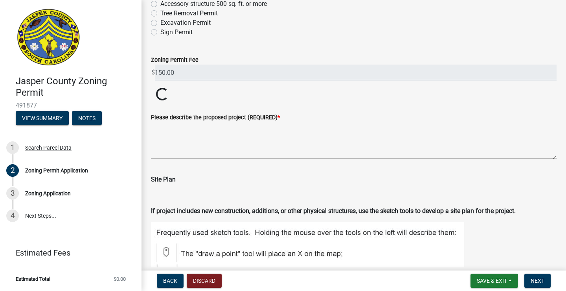
scroll to position [772, 0]
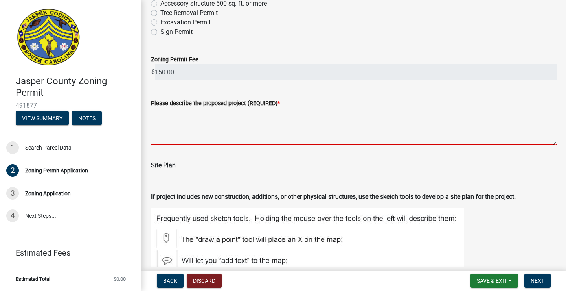
click at [277, 128] on textarea "Please describe the proposed project (REQUIRED) *" at bounding box center [354, 126] width 406 height 37
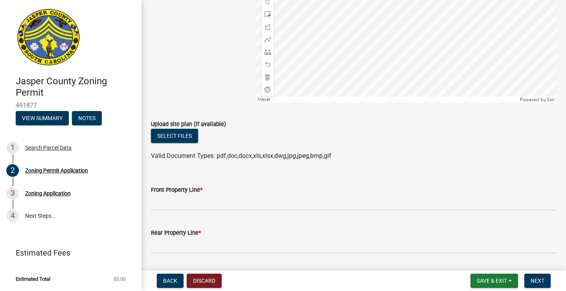
scroll to position [1207, 0]
type textarea "Construction of a residential home"
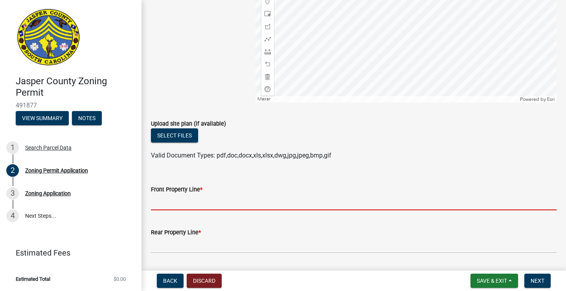
click at [214, 208] on input "Front Property Line *" at bounding box center [354, 202] width 406 height 16
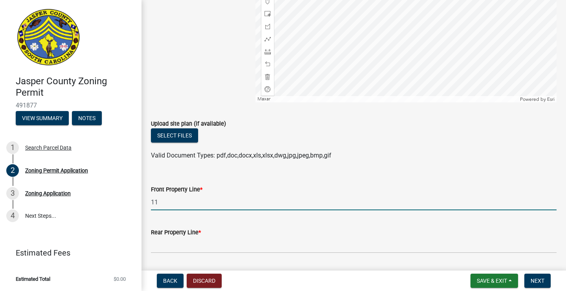
scroll to position [1243, 0]
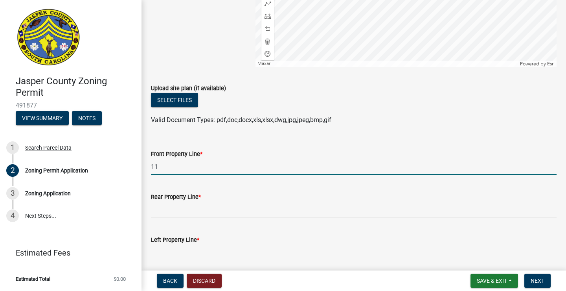
type input "11"
click at [208, 217] on input "Rear Property Line *" at bounding box center [354, 209] width 406 height 16
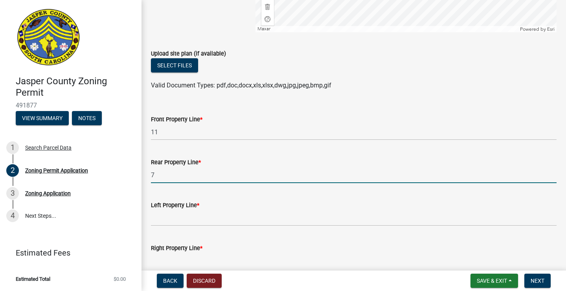
scroll to position [1279, 0]
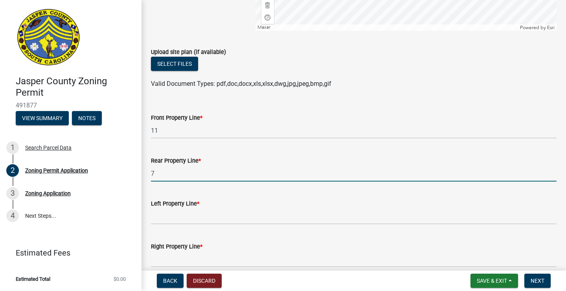
type input "7"
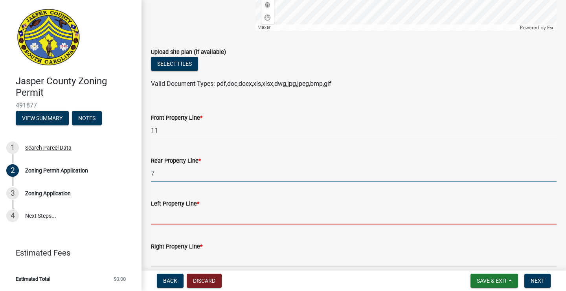
click at [203, 224] on input "Left Property Line *" at bounding box center [354, 216] width 406 height 16
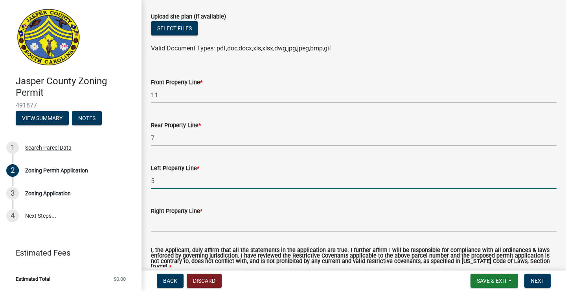
scroll to position [1314, 0]
type input "5"
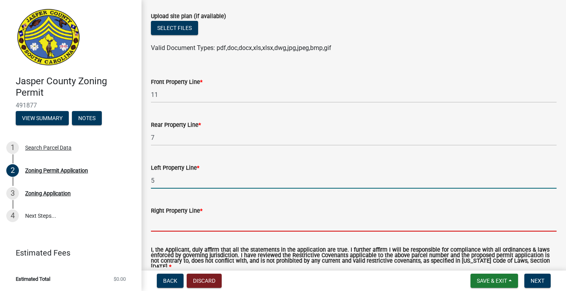
click at [200, 231] on input "Right Property Line *" at bounding box center [354, 223] width 406 height 16
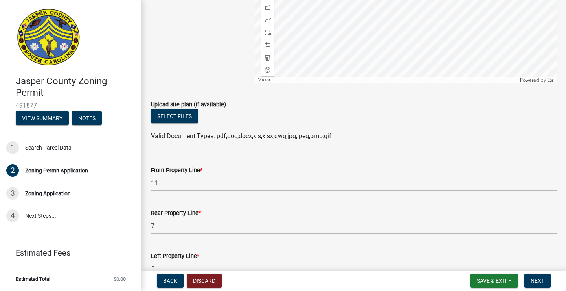
scroll to position [1209, 0]
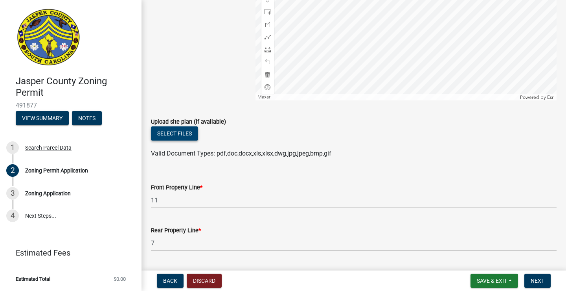
type input "5"
click at [193, 140] on button "Select files" at bounding box center [174, 133] width 47 height 14
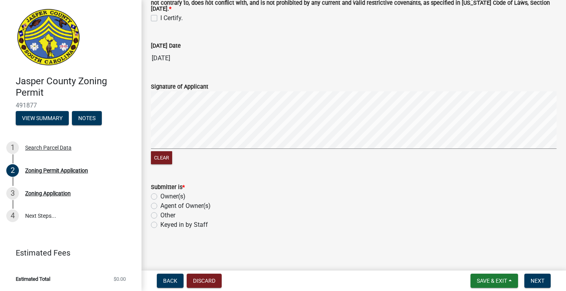
scroll to position [1609, 0]
click at [160, 224] on label "Keyed in by Staff" at bounding box center [184, 224] width 48 height 9
click at [160, 224] on input "Keyed in by Staff" at bounding box center [162, 222] width 5 height 5
radio input "true"
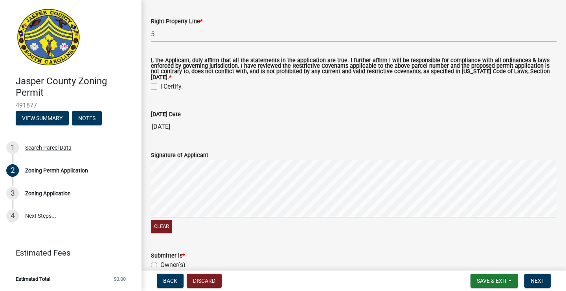
scroll to position [1525, 0]
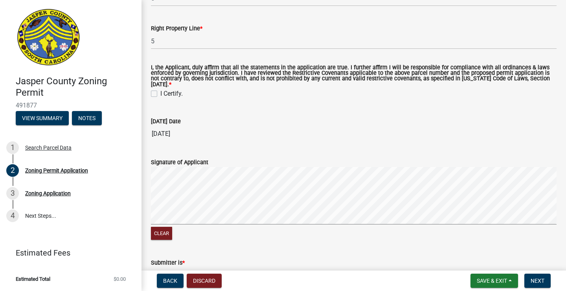
click at [160, 98] on label "I Certify." at bounding box center [171, 93] width 22 height 9
click at [160, 94] on input "I Certify." at bounding box center [162, 91] width 5 height 5
checkbox input "true"
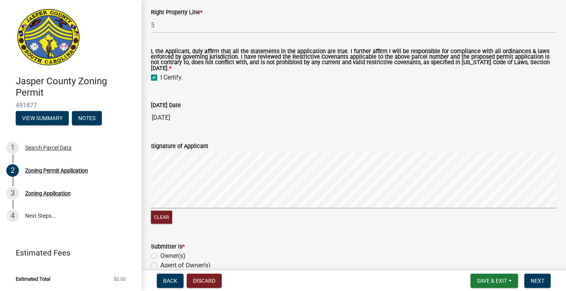
scroll to position [1542, 0]
click at [166, 221] on button "Clear" at bounding box center [161, 216] width 21 height 13
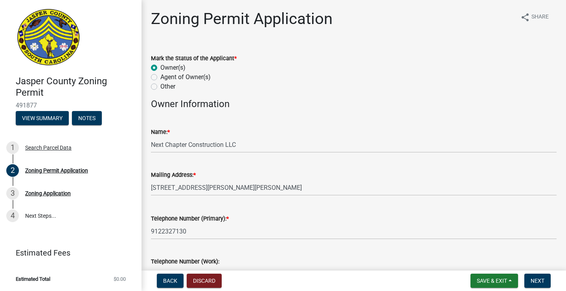
scroll to position [0, 0]
click at [479, 276] on button "Save & Exit" at bounding box center [495, 280] width 48 height 14
click at [484, 261] on button "Save & Exit" at bounding box center [486, 259] width 63 height 19
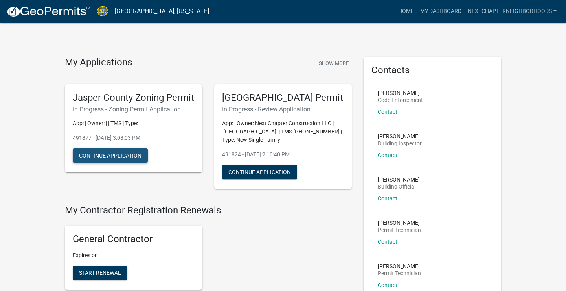
click at [130, 162] on button "Continue Application" at bounding box center [110, 155] width 75 height 14
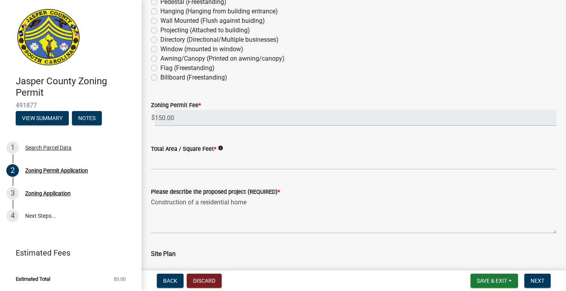
scroll to position [857, 0]
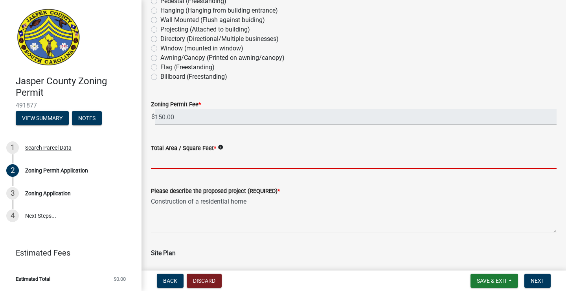
click at [226, 161] on input "Total Area / Square Feet *" at bounding box center [354, 161] width 406 height 16
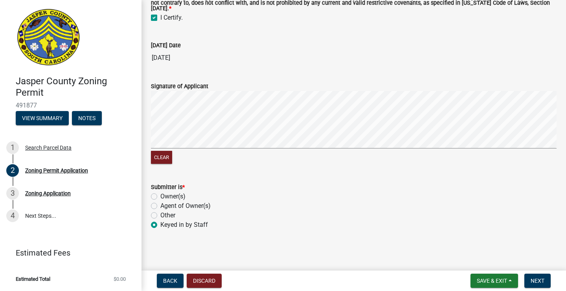
scroll to position [1816, 0]
type input "1419"
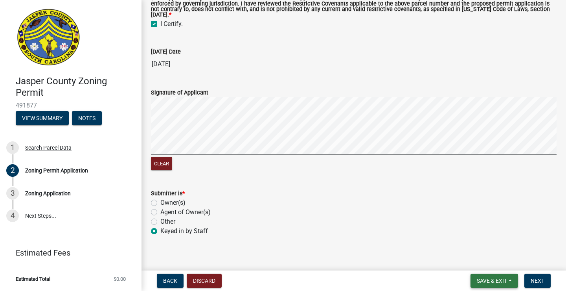
click at [489, 276] on button "Save & Exit" at bounding box center [495, 280] width 48 height 14
click at [488, 243] on button "Save" at bounding box center [486, 241] width 63 height 19
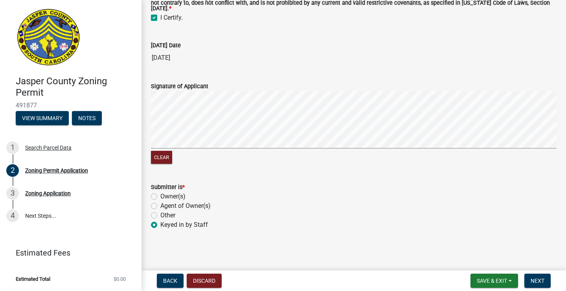
scroll to position [0, 0]
click at [540, 278] on span "Next" at bounding box center [538, 280] width 14 height 6
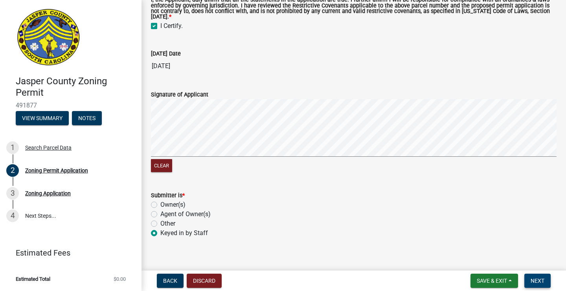
click at [534, 279] on span "Next" at bounding box center [538, 280] width 14 height 6
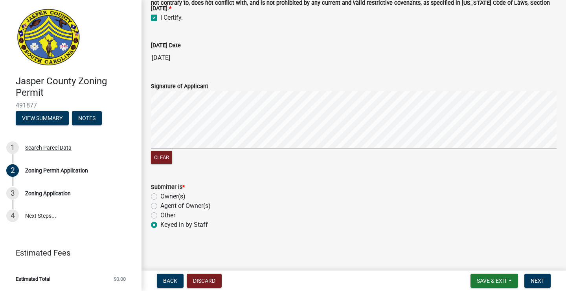
scroll to position [1832, 0]
click at [536, 282] on span "Next" at bounding box center [538, 280] width 14 height 6
click at [538, 280] on span "Next" at bounding box center [538, 280] width 14 height 6
click at [537, 280] on span "Next" at bounding box center [538, 280] width 14 height 6
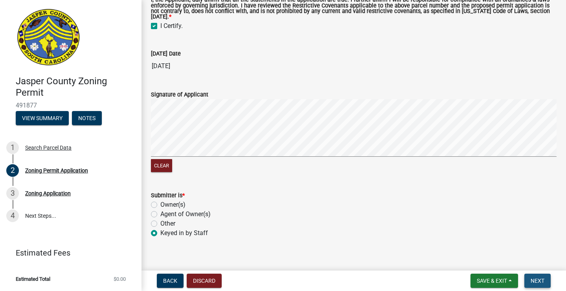
click at [537, 280] on span "Next" at bounding box center [538, 280] width 14 height 6
click at [535, 280] on span "Next" at bounding box center [538, 280] width 14 height 6
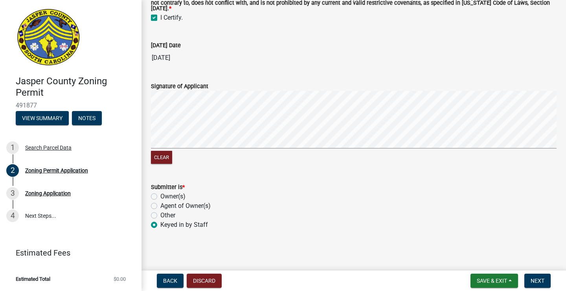
scroll to position [1832, 0]
click at [489, 276] on button "Save & Exit" at bounding box center [495, 280] width 48 height 14
click at [492, 261] on button "Save & Exit" at bounding box center [486, 259] width 63 height 19
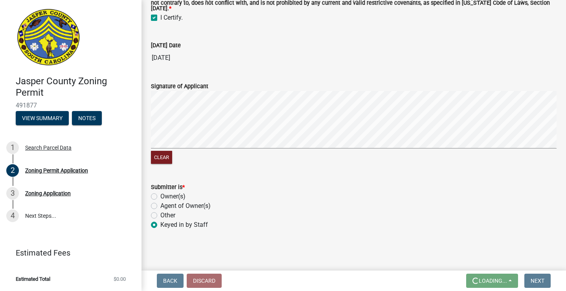
scroll to position [0, 0]
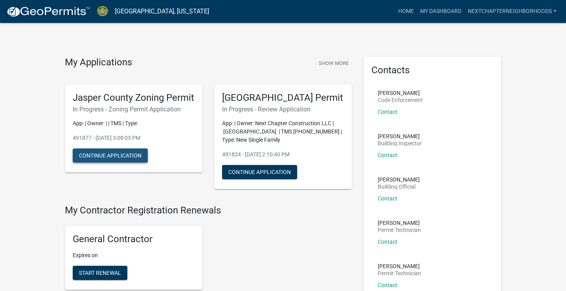
click at [135, 162] on button "Continue Application" at bounding box center [110, 155] width 75 height 14
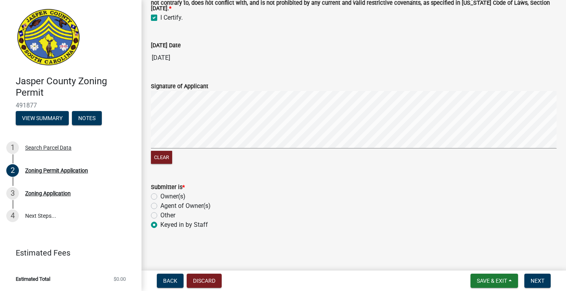
scroll to position [1816, 0]
click at [538, 281] on span "Next" at bounding box center [538, 280] width 14 height 6
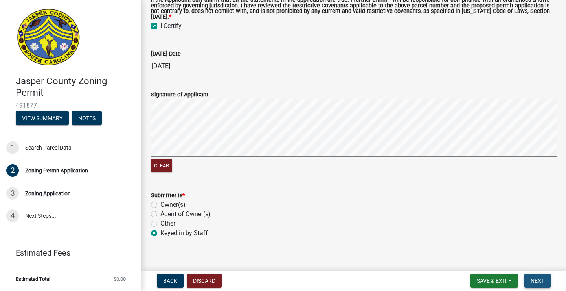
click at [538, 281] on span "Next" at bounding box center [538, 280] width 14 height 6
click at [166, 228] on label "Other" at bounding box center [167, 223] width 15 height 9
click at [166, 224] on input "Other" at bounding box center [162, 221] width 5 height 5
radio input "true"
click at [536, 278] on span "Next" at bounding box center [538, 280] width 14 height 6
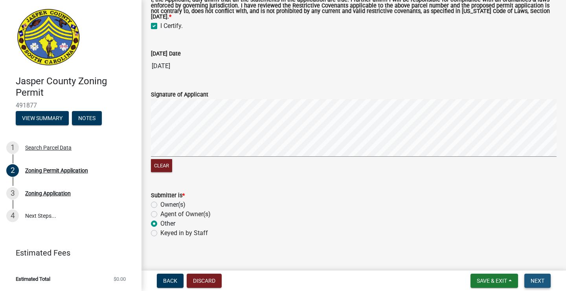
click at [536, 278] on span "Next" at bounding box center [538, 280] width 14 height 6
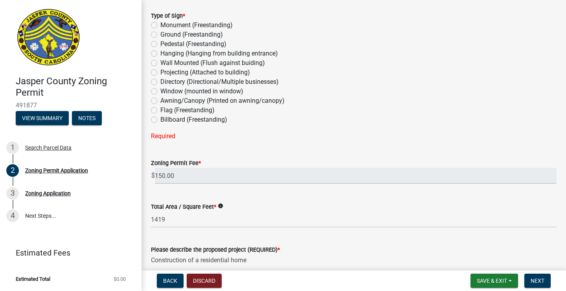
scroll to position [812, 0]
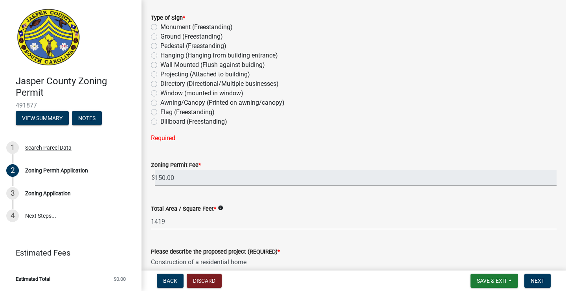
click at [406, 175] on input "150.00" at bounding box center [356, 177] width 402 height 16
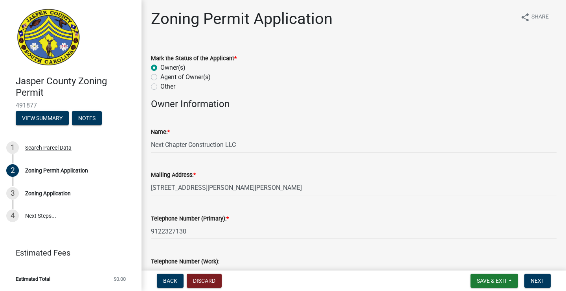
scroll to position [0, 0]
click at [539, 280] on span "Next" at bounding box center [538, 280] width 14 height 6
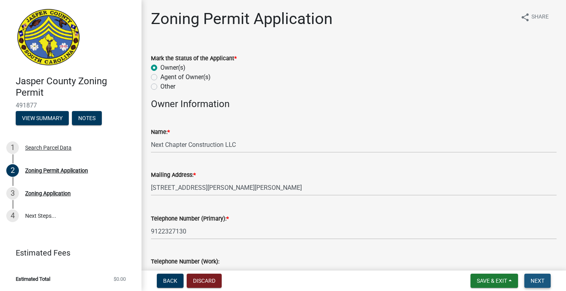
click at [539, 280] on span "Next" at bounding box center [538, 280] width 14 height 6
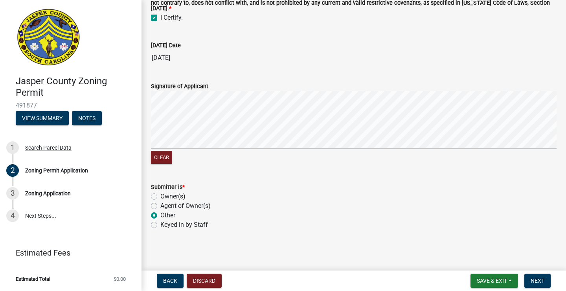
scroll to position [1832, 0]
click at [541, 279] on span "Next" at bounding box center [538, 280] width 14 height 6
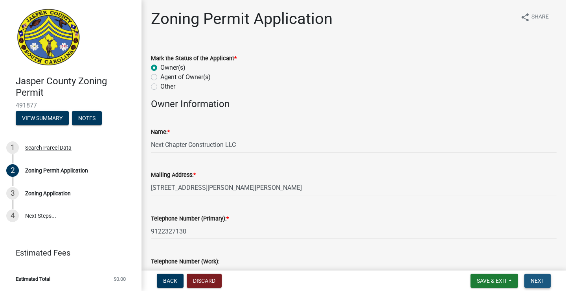
click at [541, 277] on span "Next" at bounding box center [538, 280] width 14 height 6
click at [495, 277] on span "Save & Exit" at bounding box center [492, 280] width 30 height 6
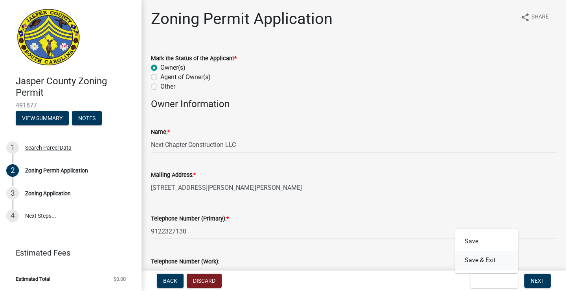
click at [491, 260] on button "Save & Exit" at bounding box center [486, 259] width 63 height 19
